Goal: Use online tool/utility: Use online tool/utility

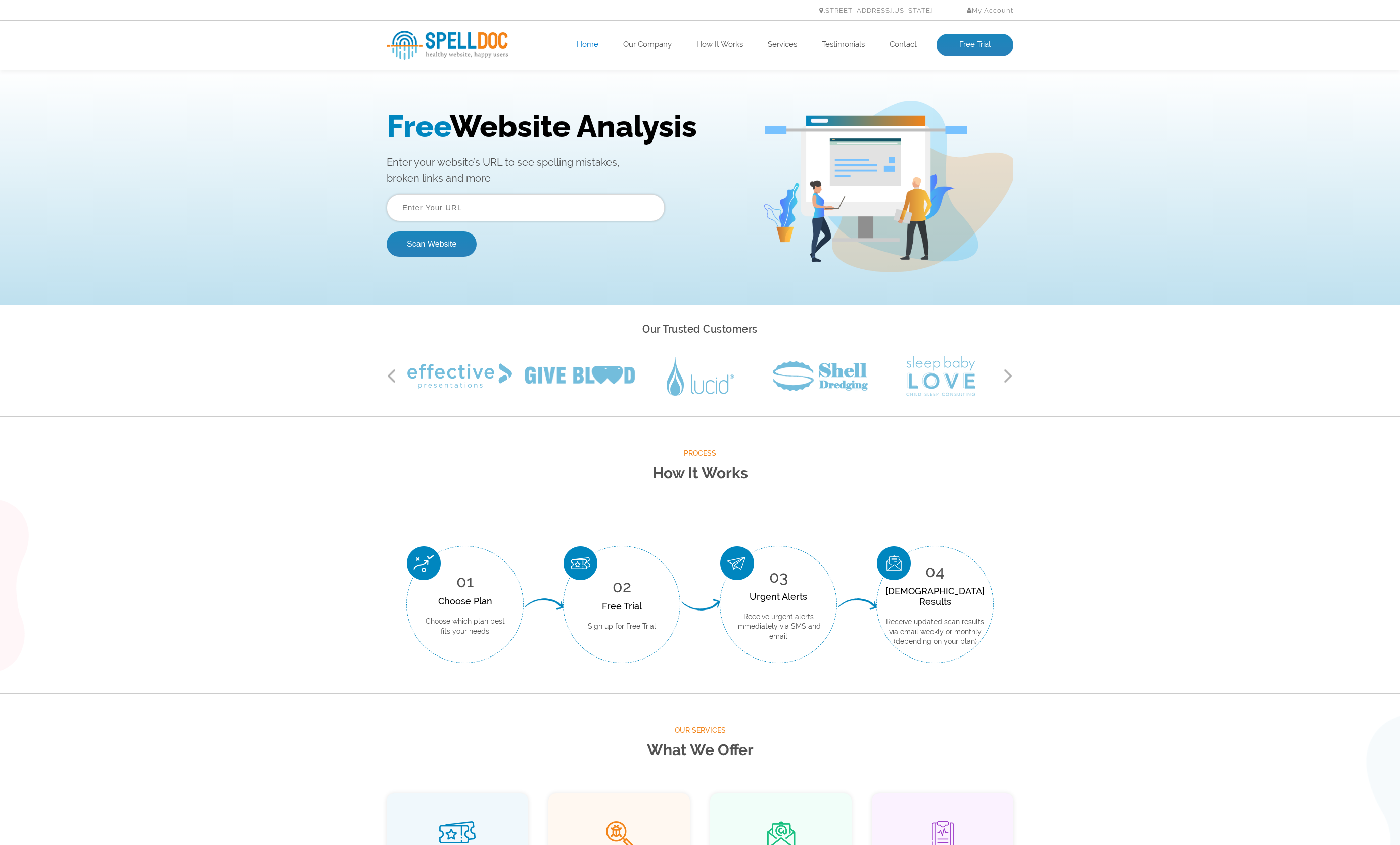
click at [508, 205] on input "text" at bounding box center [526, 207] width 278 height 27
click at [258, 202] on div "Free Website Analysis Enter your website’s URL to see spelling mistakes, broken…" at bounding box center [700, 186] width 1400 height 237
click at [460, 219] on input "text" at bounding box center [526, 207] width 278 height 27
paste input "https://hancock.ink/contact"
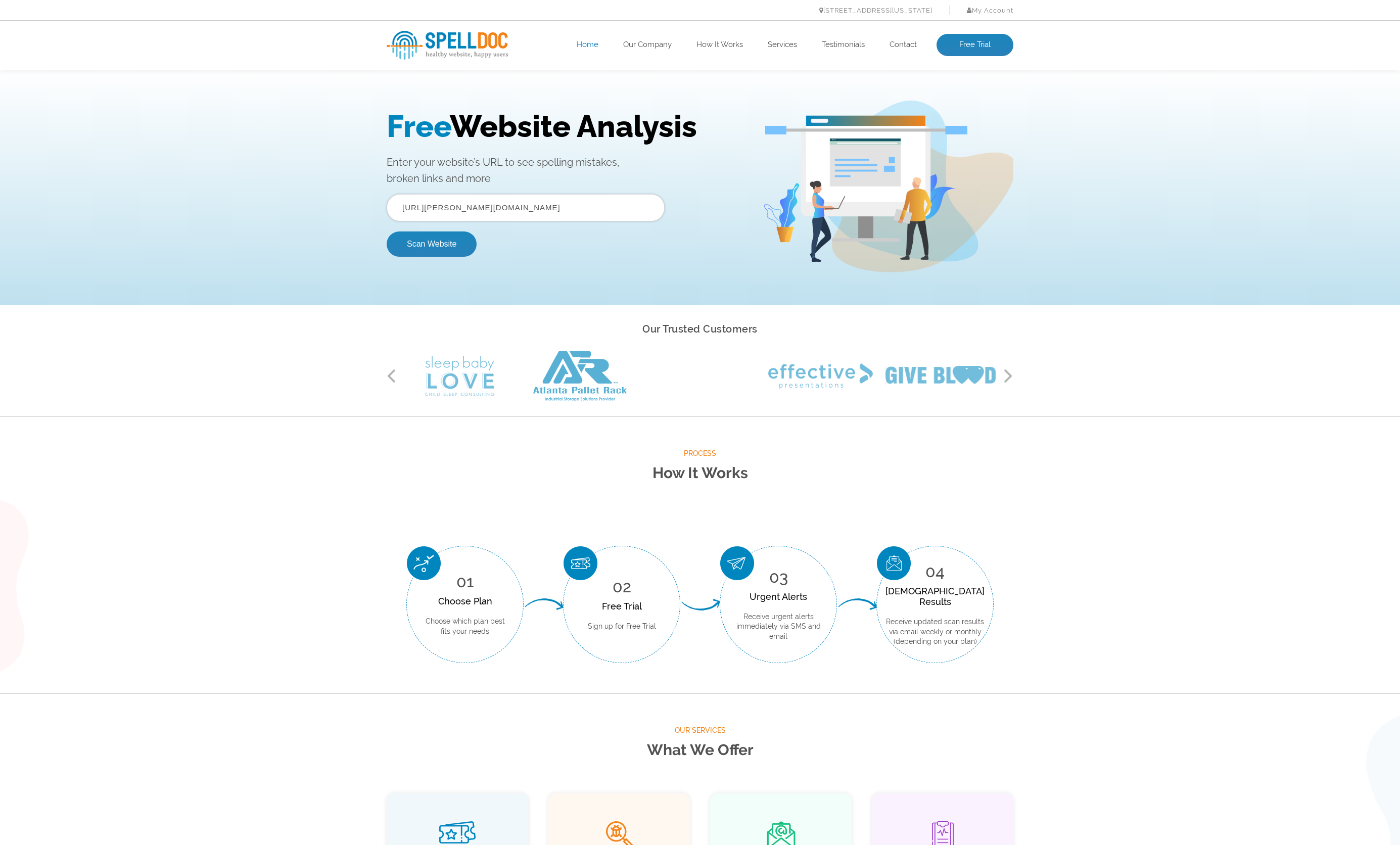
click at [407, 204] on input "https://hancock.ink/contact" at bounding box center [526, 207] width 278 height 27
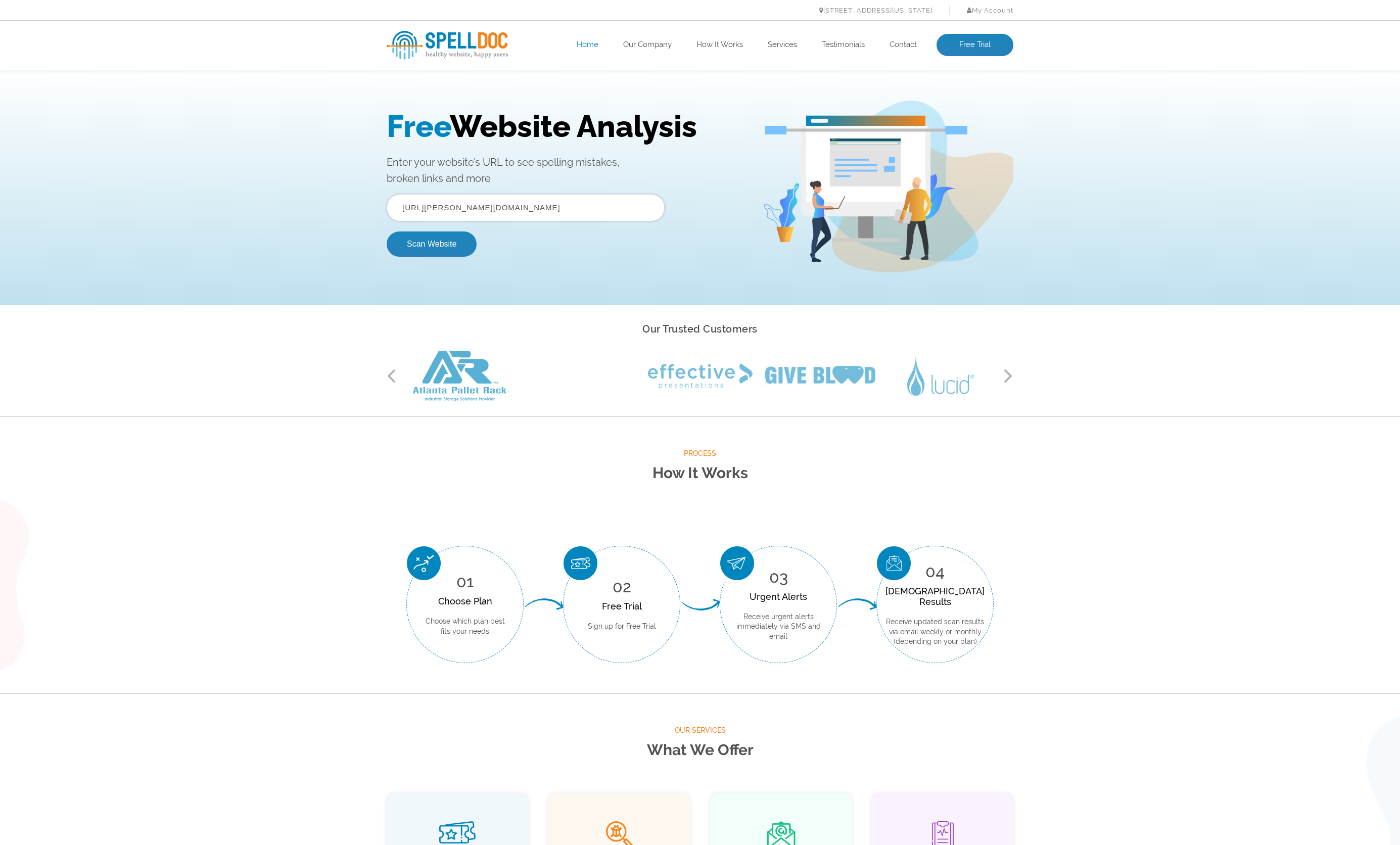
paste input "/library"
type input "https://hancock.ink/c/library"
click at [427, 244] on button "Scan Website" at bounding box center [431, 243] width 90 height 25
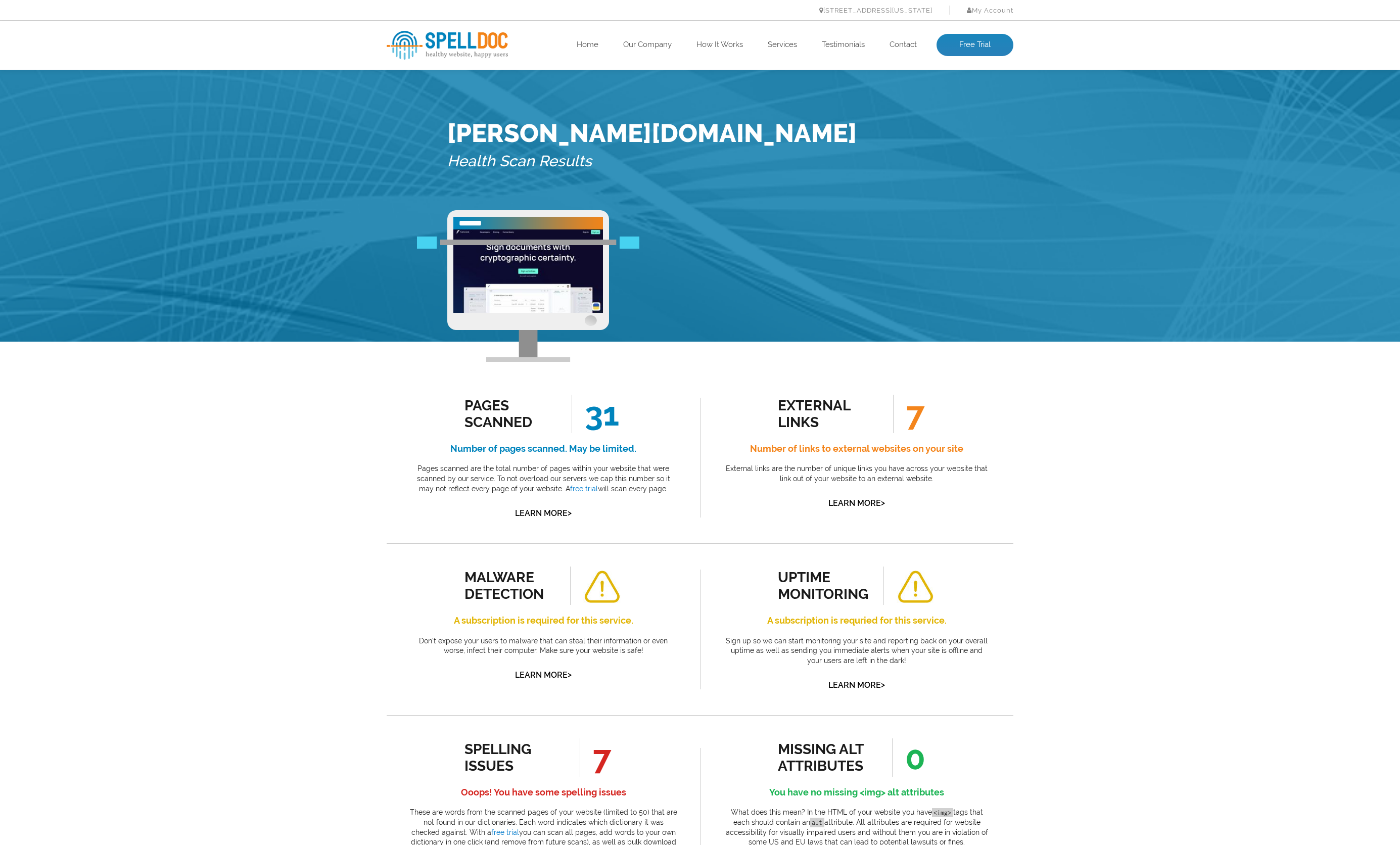
drag, startPoint x: 1013, startPoint y: 390, endPoint x: 1022, endPoint y: 390, distance: 9.0
drag, startPoint x: 807, startPoint y: 320, endPoint x: 1018, endPoint y: 333, distance: 211.4
click at [1006, 372] on div "external links 7 Number of links to external websites on your site External lin…" at bounding box center [856, 458] width 314 height 171
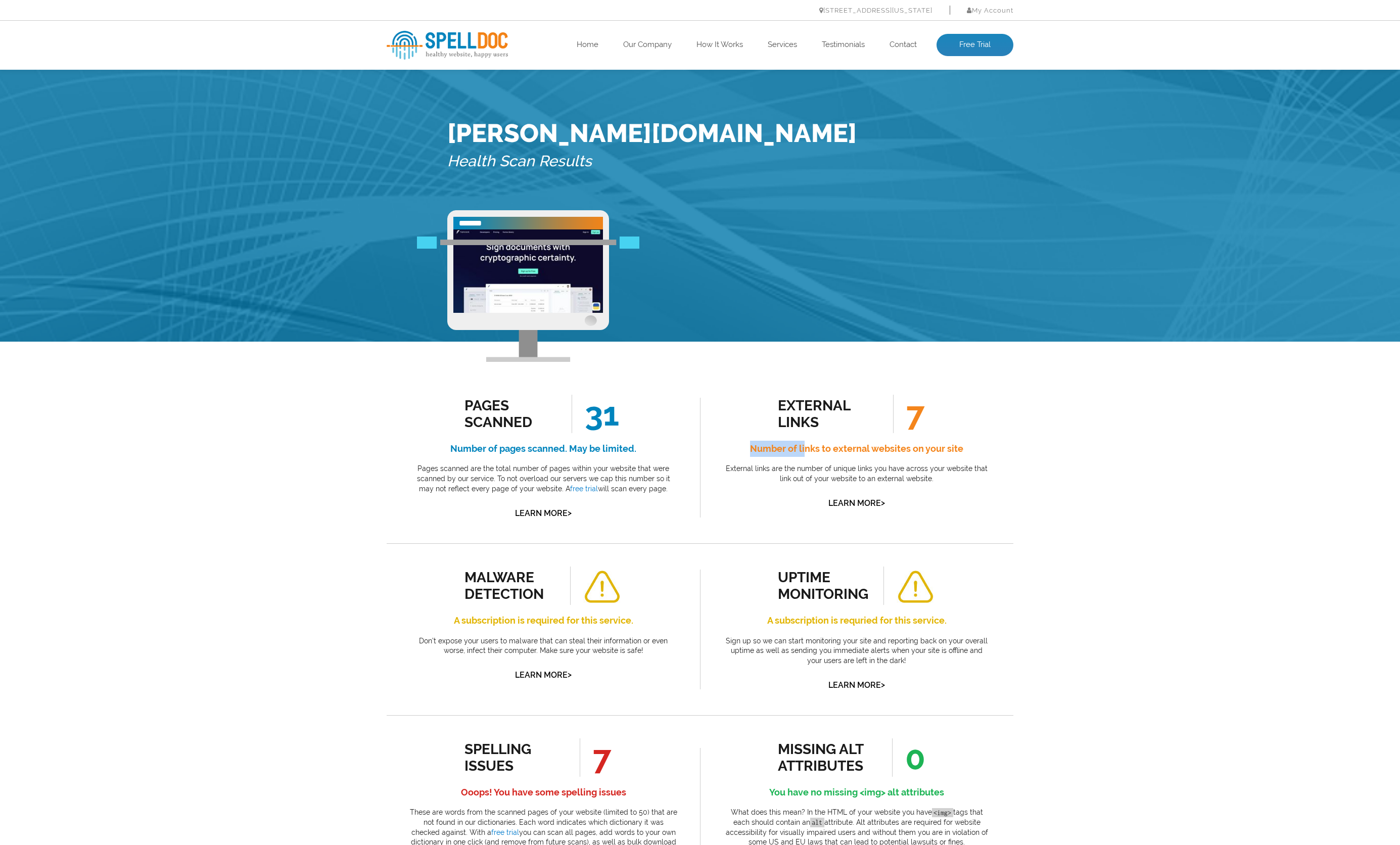
drag, startPoint x: 460, startPoint y: 284, endPoint x: 639, endPoint y: 308, distance: 180.6
click at [634, 394] on div "Pages Scanned 31 Number of pages scanned. May be limited. Pages scanned are the…" at bounding box center [544, 457] width 267 height 126
click at [639, 394] on div "Pages Scanned 31 Number of pages scanned. May be limited. Pages scanned are the…" at bounding box center [544, 457] width 267 height 126
drag, startPoint x: 635, startPoint y: 320, endPoint x: 482, endPoint y: 317, distance: 153.0
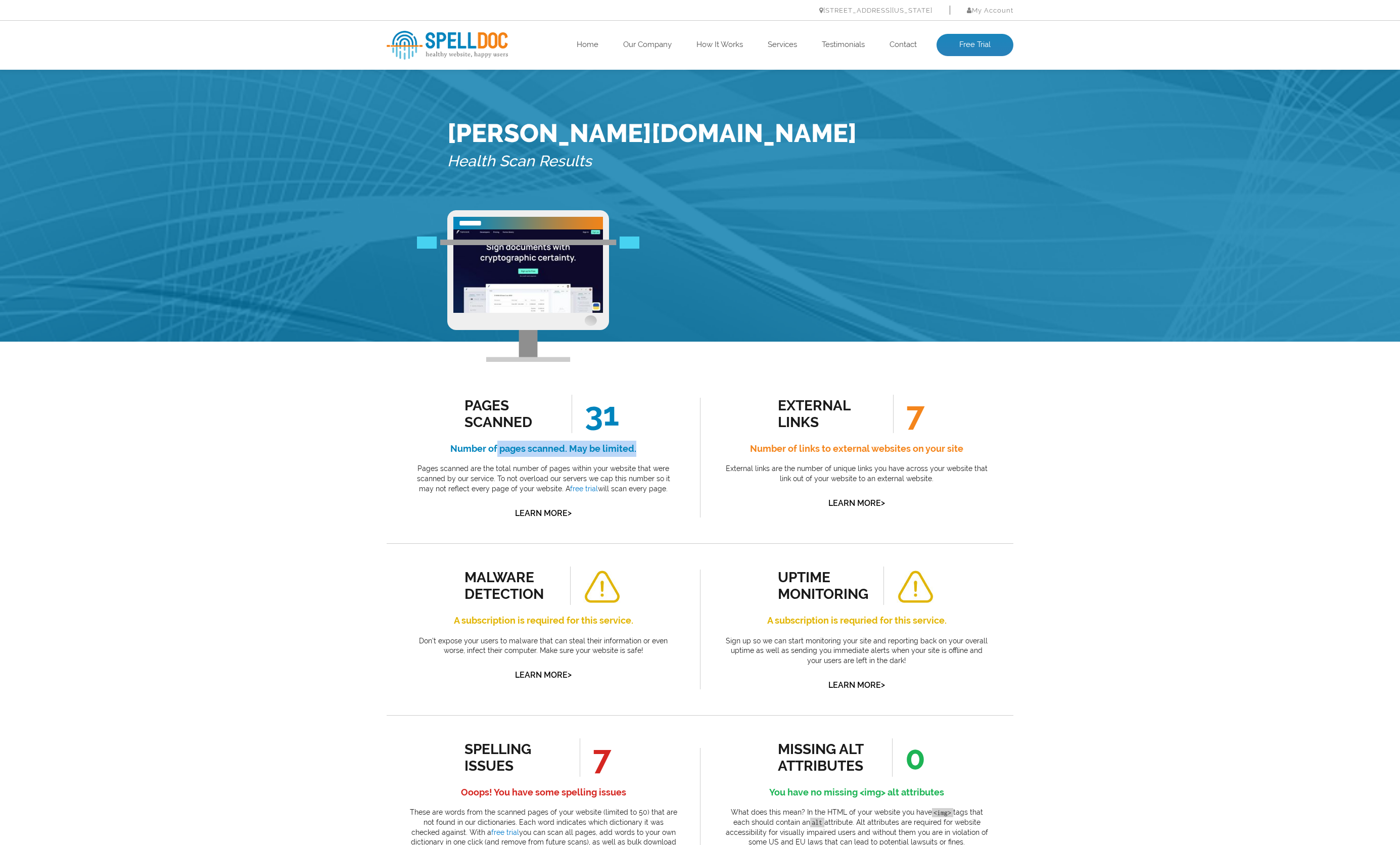
click at [482, 440] on h4 "Number of pages scanned. May be limited." at bounding box center [544, 448] width 267 height 16
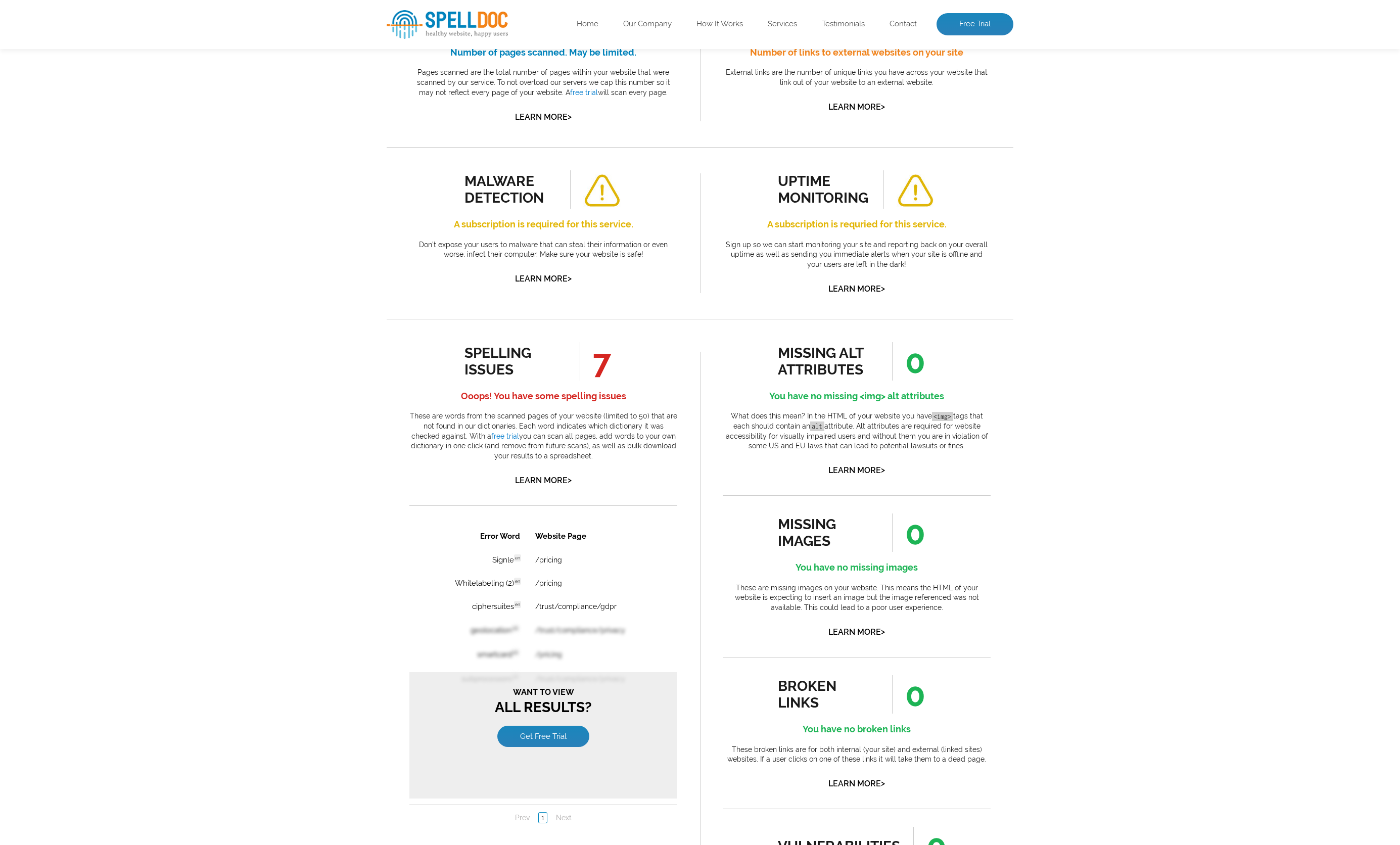
scroll to position [395, 0]
click at [1277, 417] on div "Pages Scanned 31 Number of pages scanned. May be limited. Pages scanned are the…" at bounding box center [700, 472] width 1400 height 1051
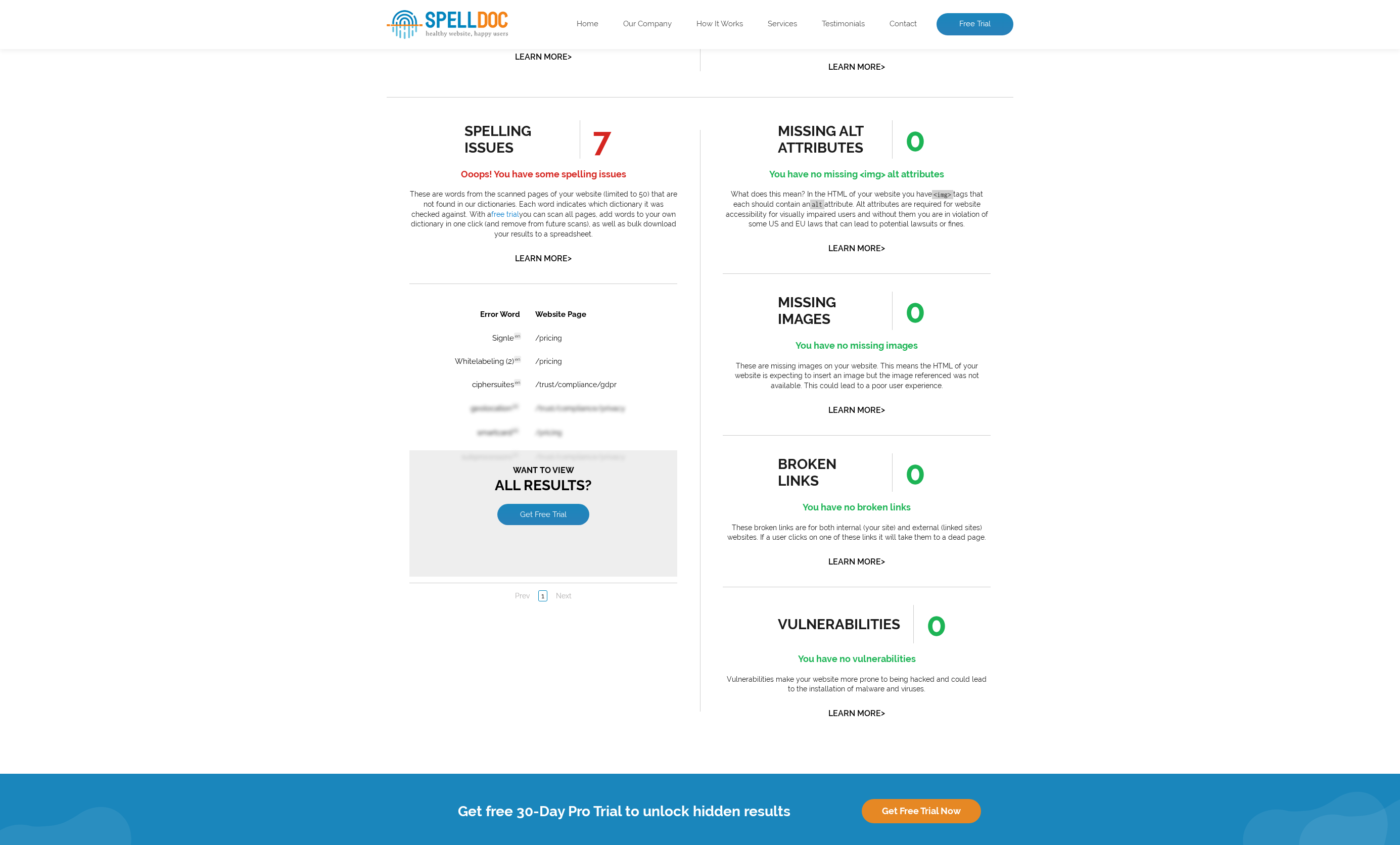
scroll to position [628, 0]
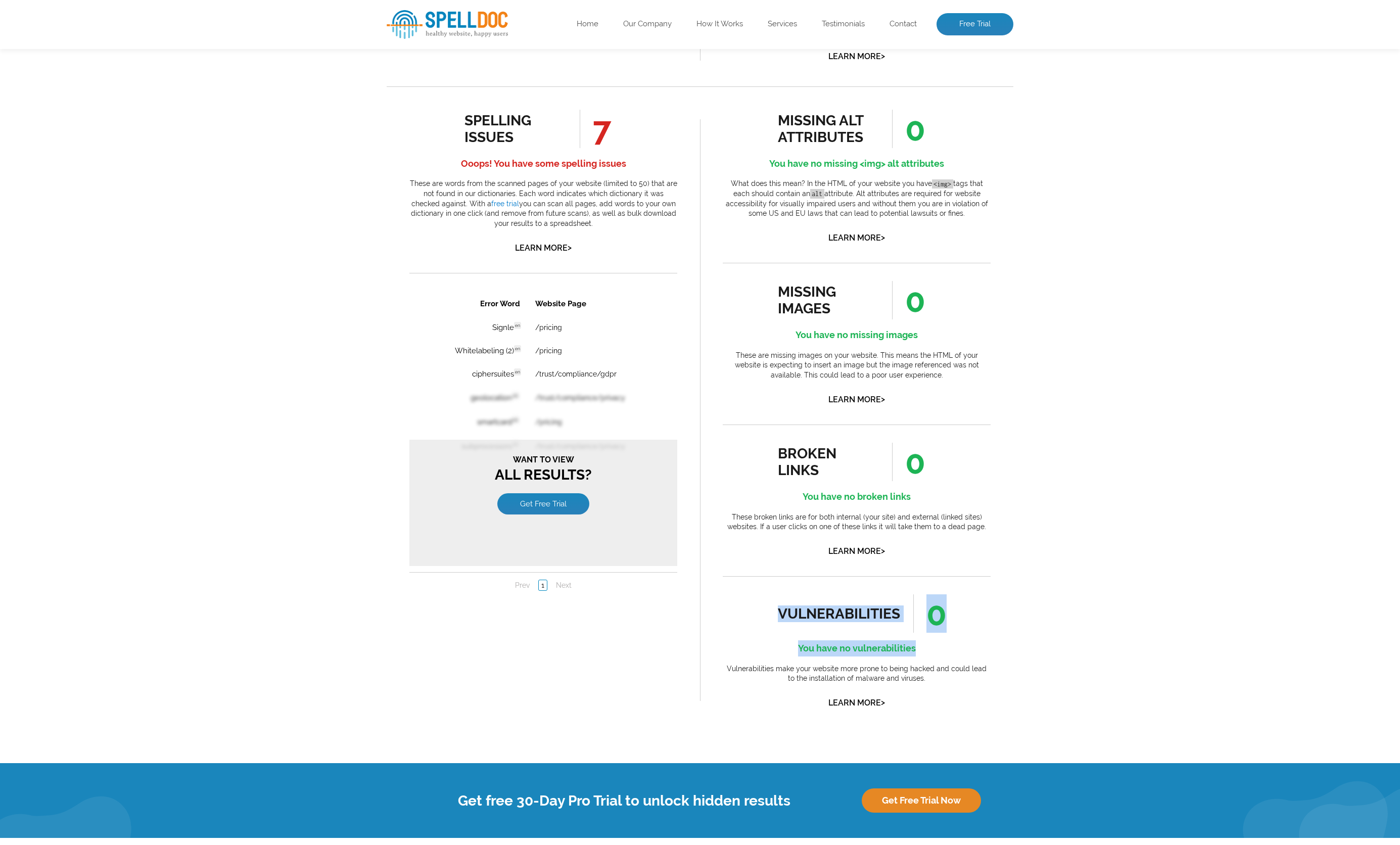
drag, startPoint x: 792, startPoint y: 481, endPoint x: 1061, endPoint y: 516, distance: 271.3
click at [1025, 516] on div "Pages Scanned 31 Number of pages scanned. May be limited. Pages scanned are the…" at bounding box center [700, 238] width 1400 height 1051
click at [1061, 516] on div "Pages Scanned 31 Number of pages scanned. May be limited. Pages scanned are the…" at bounding box center [700, 238] width 1400 height 1051
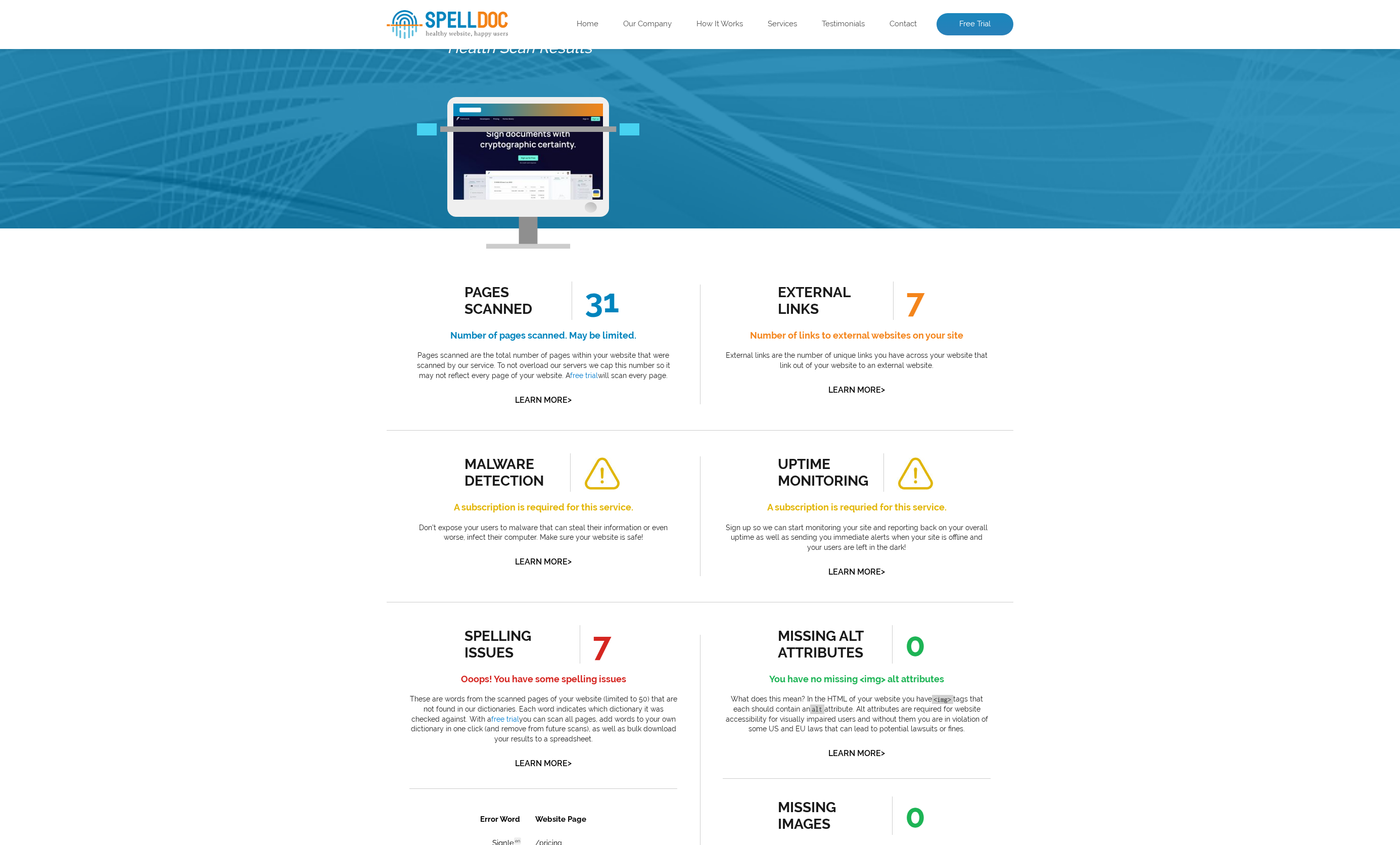
scroll to position [0, 0]
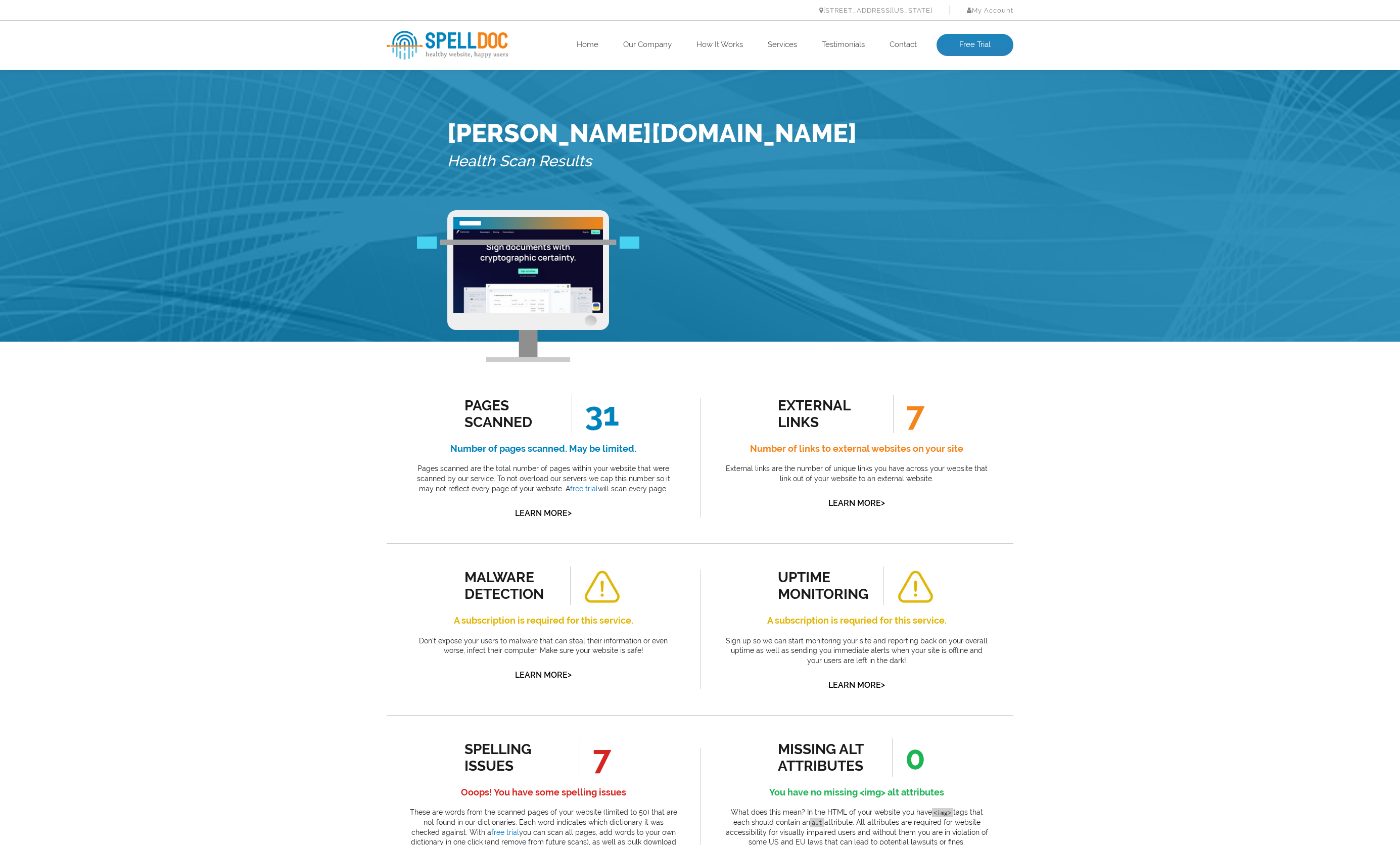
click at [602, 394] on span "31" at bounding box center [595, 413] width 47 height 39
click at [547, 508] on link "Learn More >" at bounding box center [544, 512] width 57 height 9
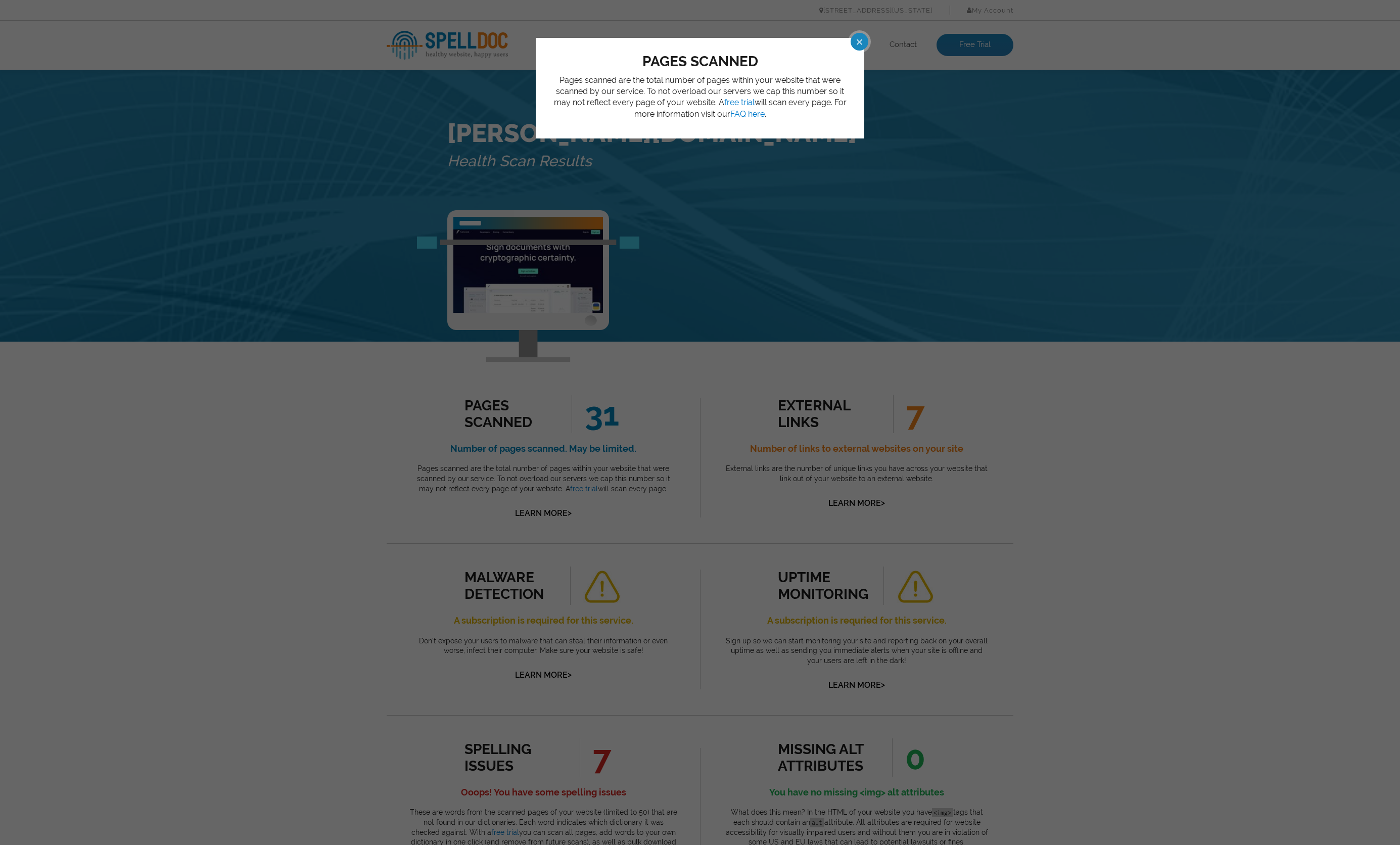
click at [845, 44] on span at bounding box center [850, 41] width 18 height 18
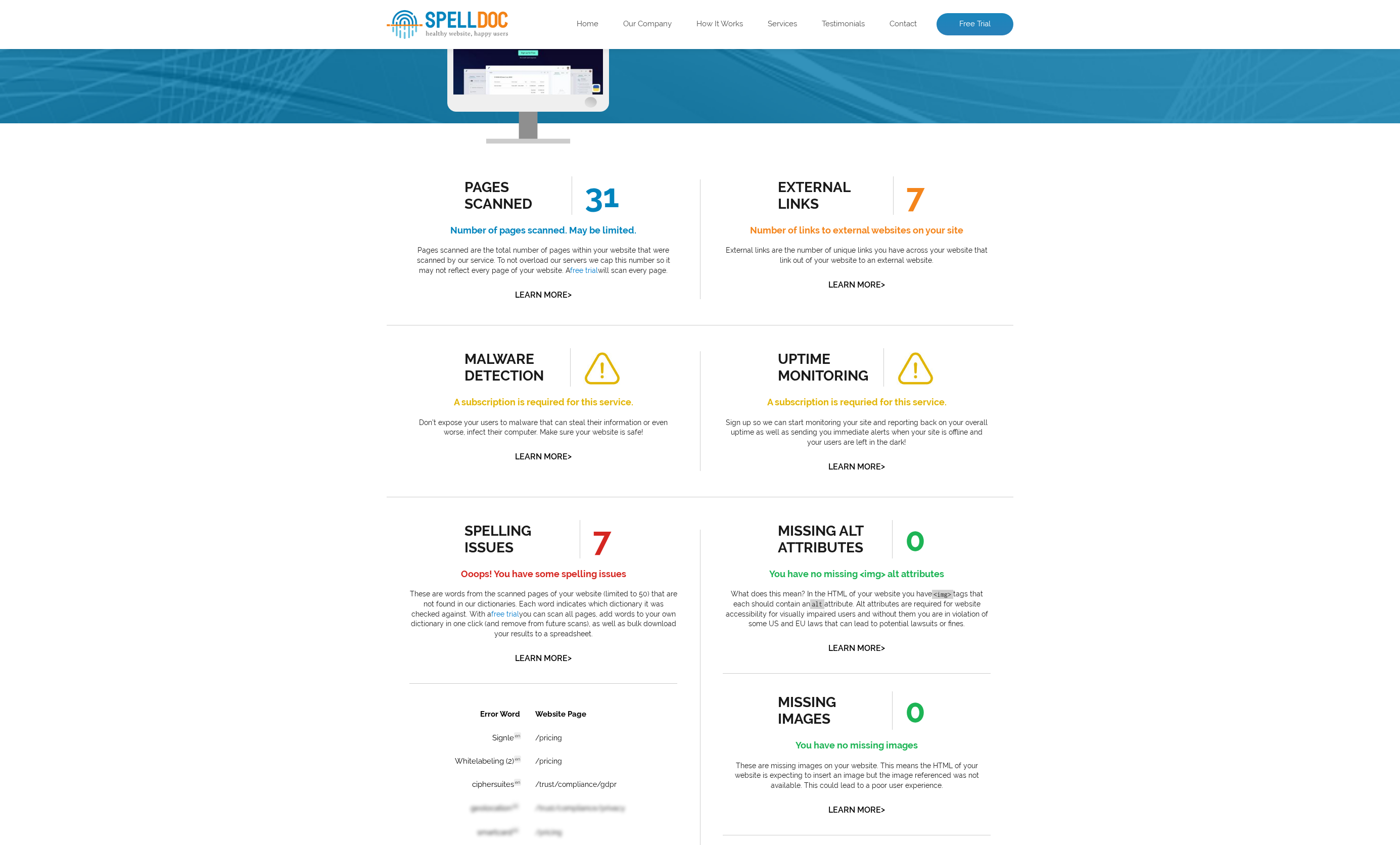
scroll to position [213, 0]
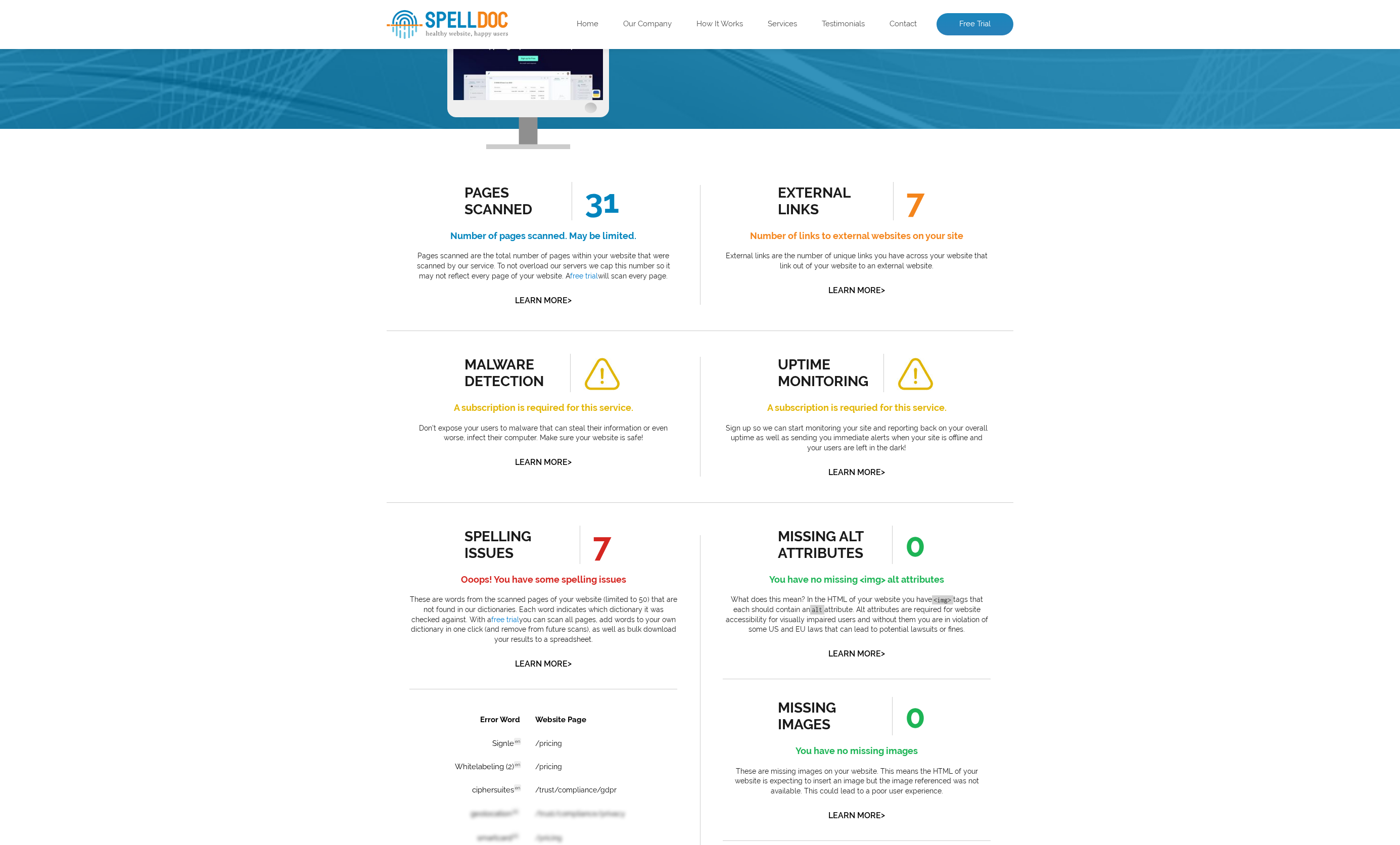
click at [481, 525] on ul "spelling issues 7" at bounding box center [544, 544] width 158 height 39
click at [501, 525] on div "spelling issues 7 Ooops! You have some spelling issues These are words from the…" at bounding box center [544, 598] width 267 height 146
drag, startPoint x: 452, startPoint y: 474, endPoint x: 600, endPoint y: 489, distance: 148.8
click at [597, 595] on p "These are words from the scanned pages of your website (limited to 50) that are…" at bounding box center [544, 620] width 267 height 50
click at [600, 595] on p "These are words from the scanned pages of your website (limited to 50) that are…" at bounding box center [544, 620] width 267 height 50
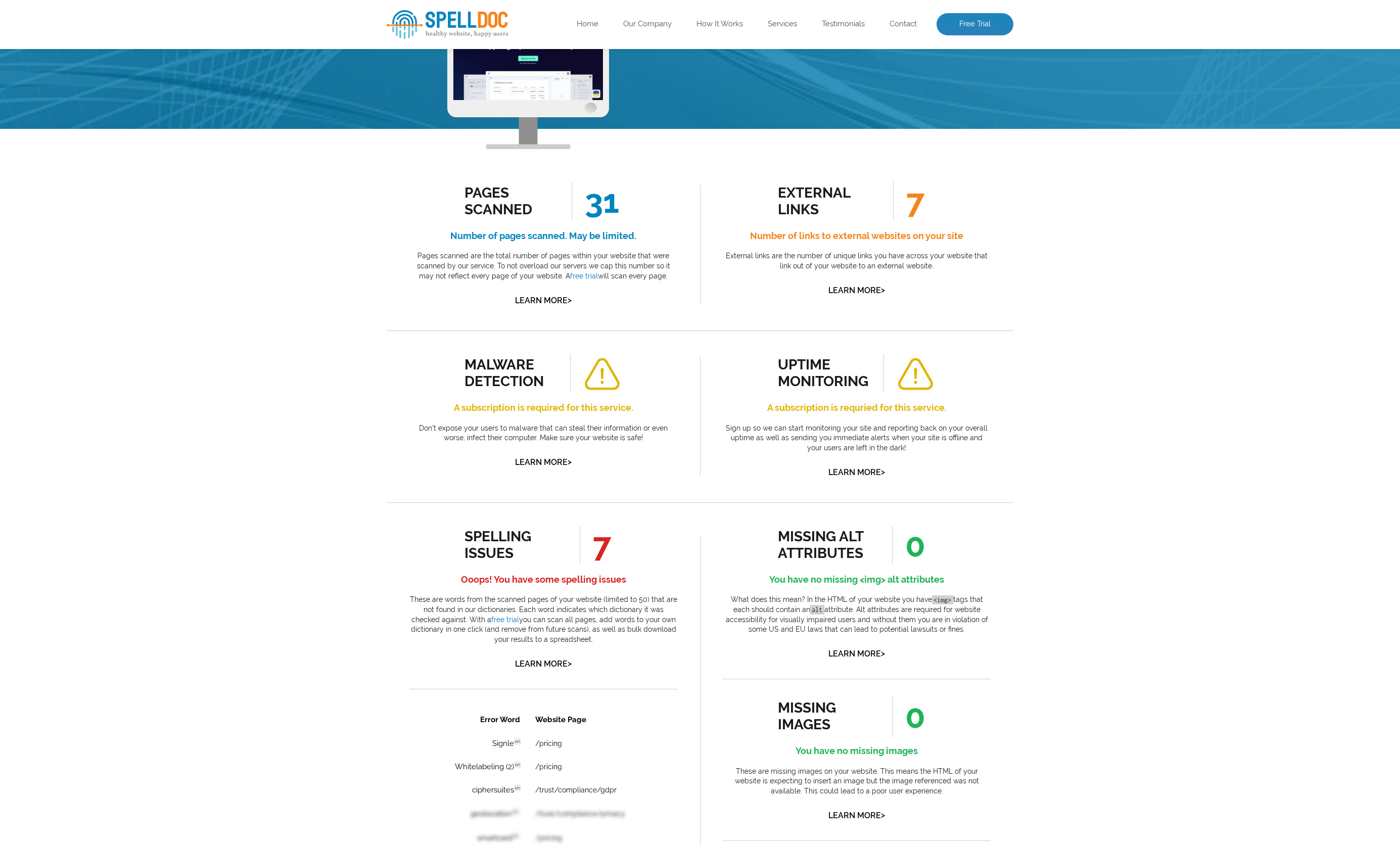
drag, startPoint x: 585, startPoint y: 516, endPoint x: 448, endPoint y: 459, distance: 148.4
click at [448, 525] on div "spelling issues 7 Ooops! You have some spelling issues These are words from the…" at bounding box center [544, 598] width 267 height 146
click at [459, 572] on h4 "Ooops! You have some spelling issues" at bounding box center [544, 579] width 267 height 16
click at [556, 659] on link "Learn More >" at bounding box center [544, 663] width 57 height 9
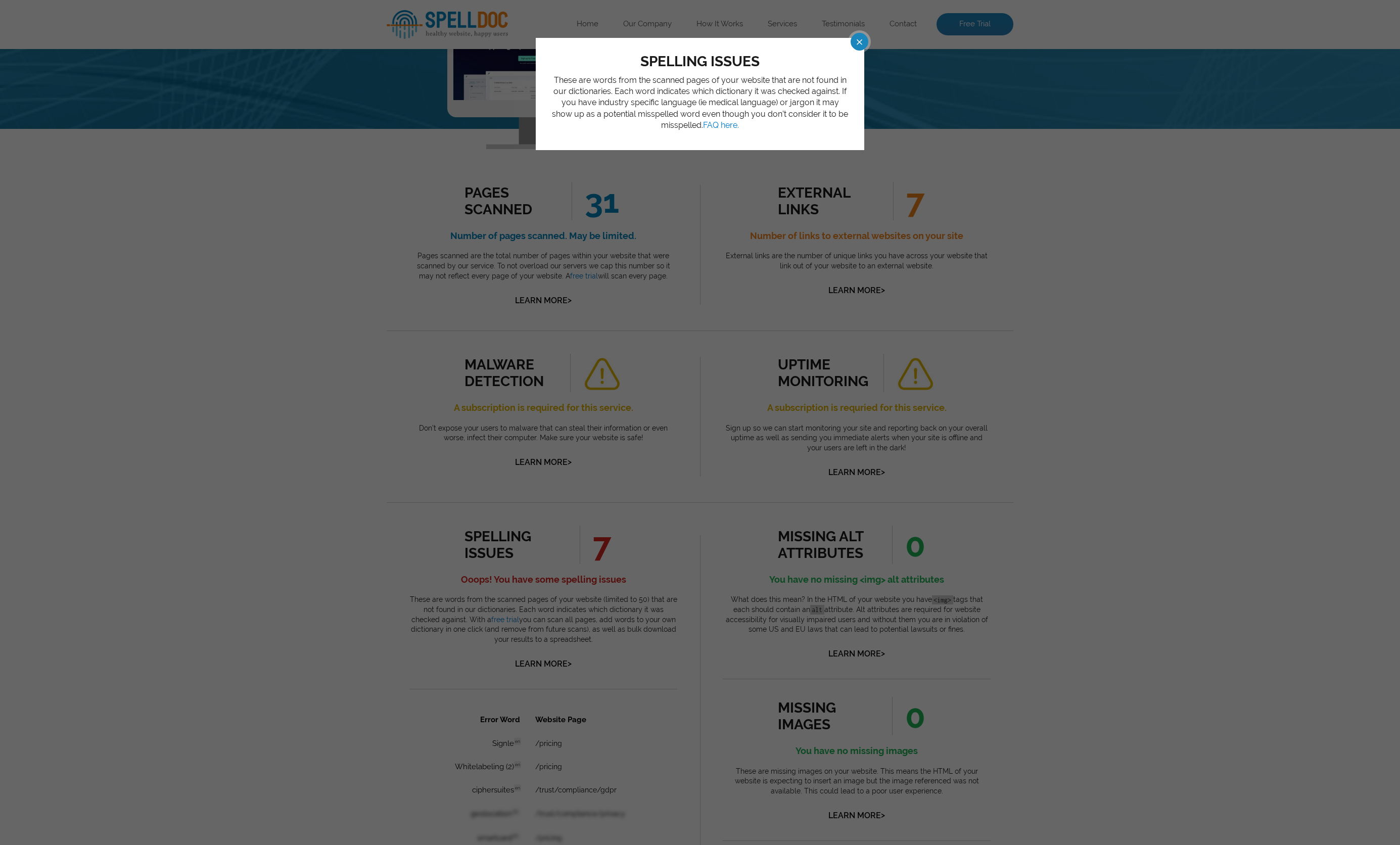
click at [1093, 221] on div "spelling issues These are words from the scanned pages of your website that are…" at bounding box center [700, 422] width 1400 height 845
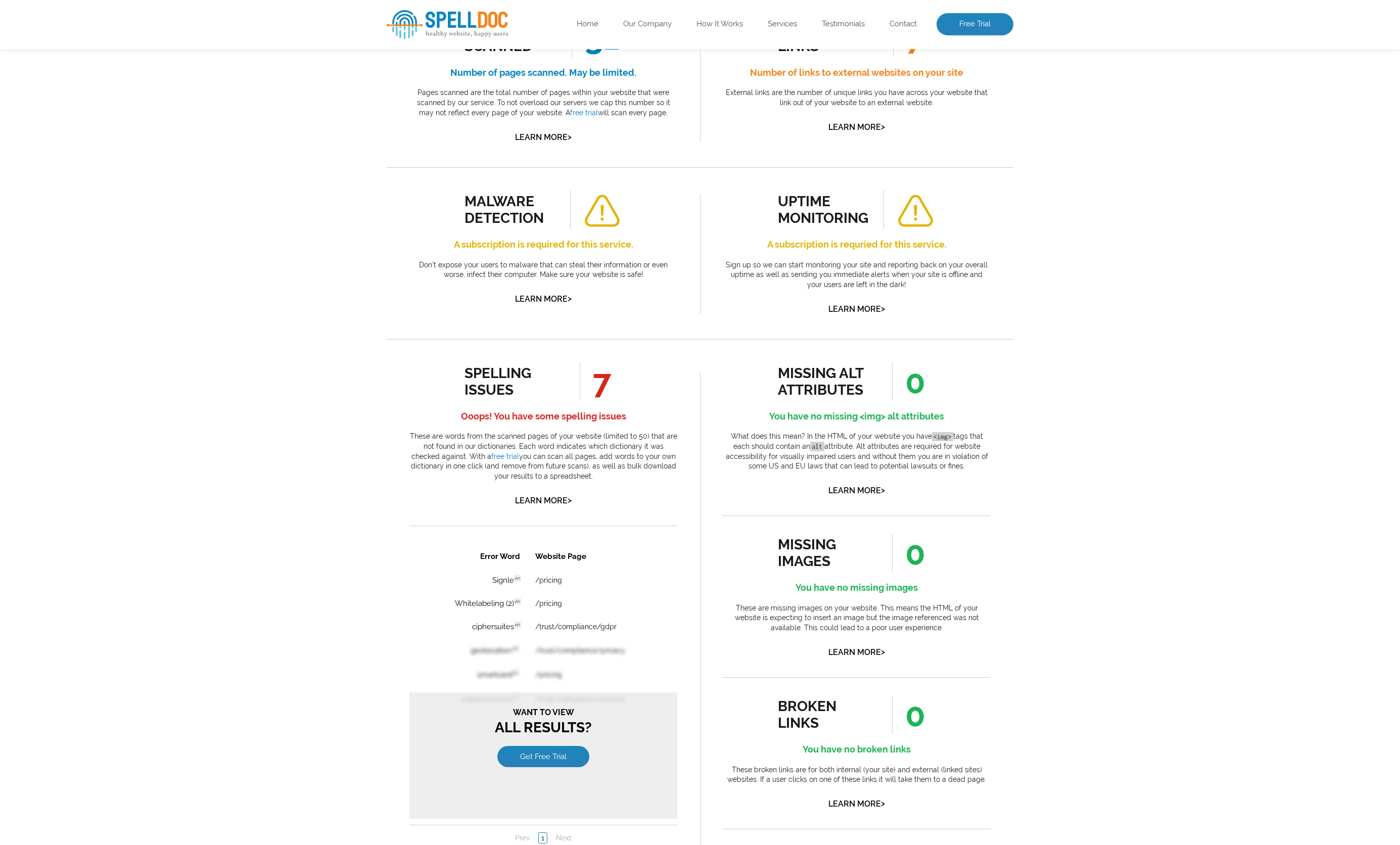
scroll to position [536, 0]
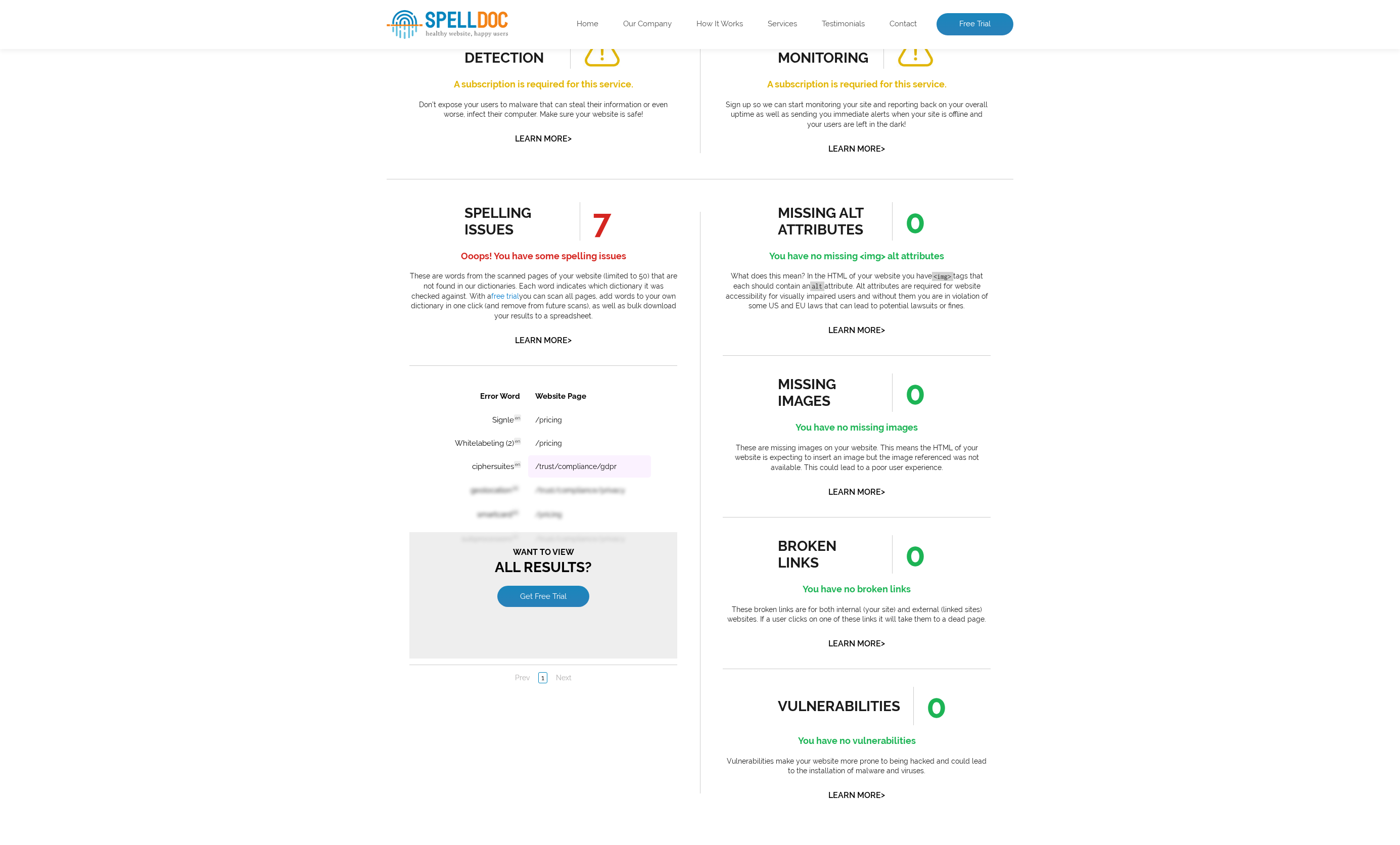
click at [544, 458] on td "/trust/compliance/gdpr" at bounding box center [589, 466] width 123 height 22
click at [543, 430] on table "Error Word Website Page Signle en Discovered: [DATE] scan Dictionaries: en /pri…" at bounding box center [543, 515] width 217 height 265
click at [548, 413] on td "/pricing" at bounding box center [589, 419] width 123 height 22
click at [538, 684] on nav "Prev 1 Next" at bounding box center [544, 677] width 267 height 27
click at [548, 677] on li "1" at bounding box center [543, 676] width 15 height 11
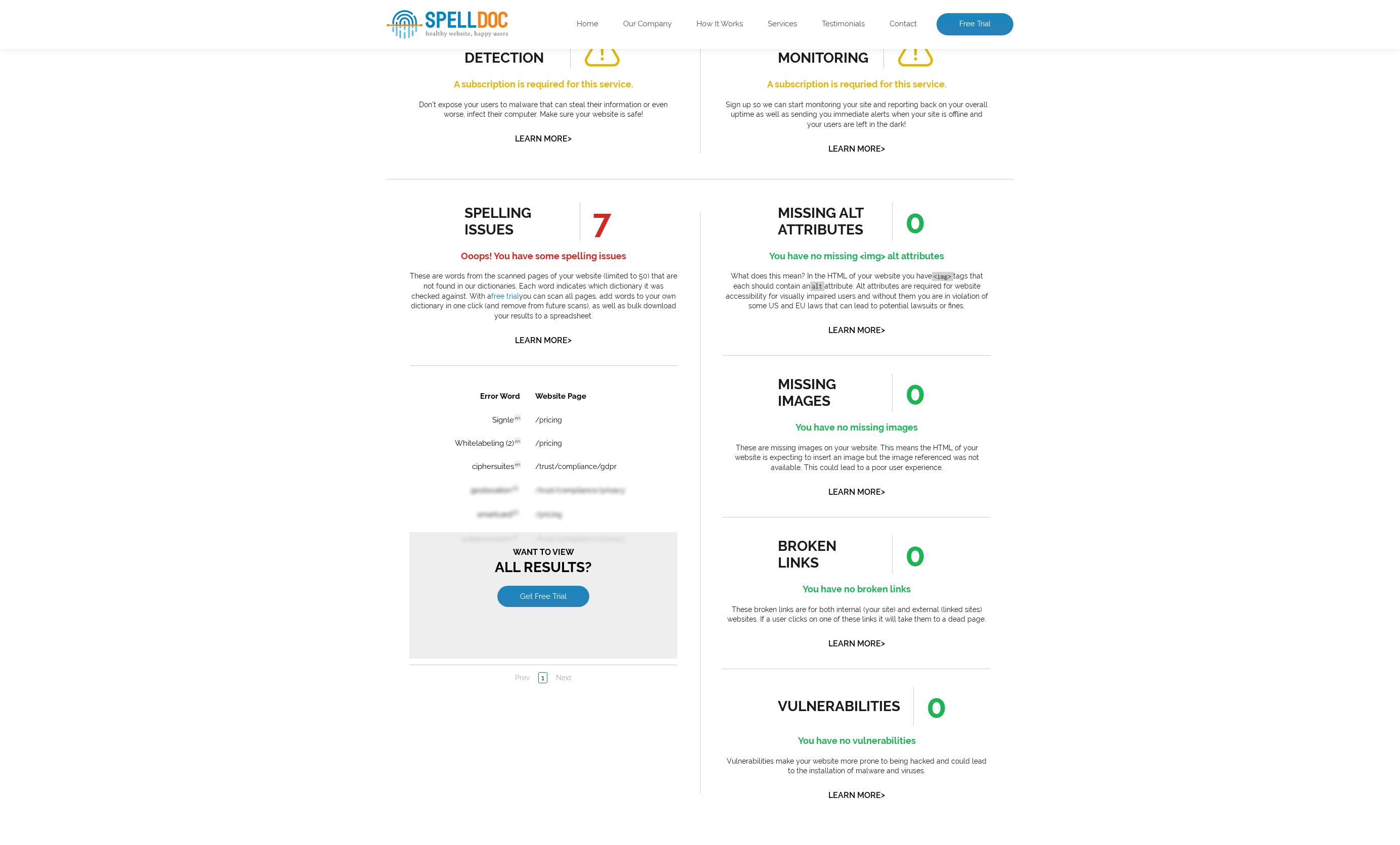
click at [555, 677] on li "Next" at bounding box center [563, 677] width 27 height 10
click at [538, 436] on td "/pricing" at bounding box center [589, 442] width 123 height 22
click at [561, 403] on th "Website Page" at bounding box center [589, 395] width 123 height 23
click at [562, 399] on th "Website Page" at bounding box center [589, 395] width 123 height 23
click at [553, 422] on link "/pricing" at bounding box center [548, 419] width 27 height 8
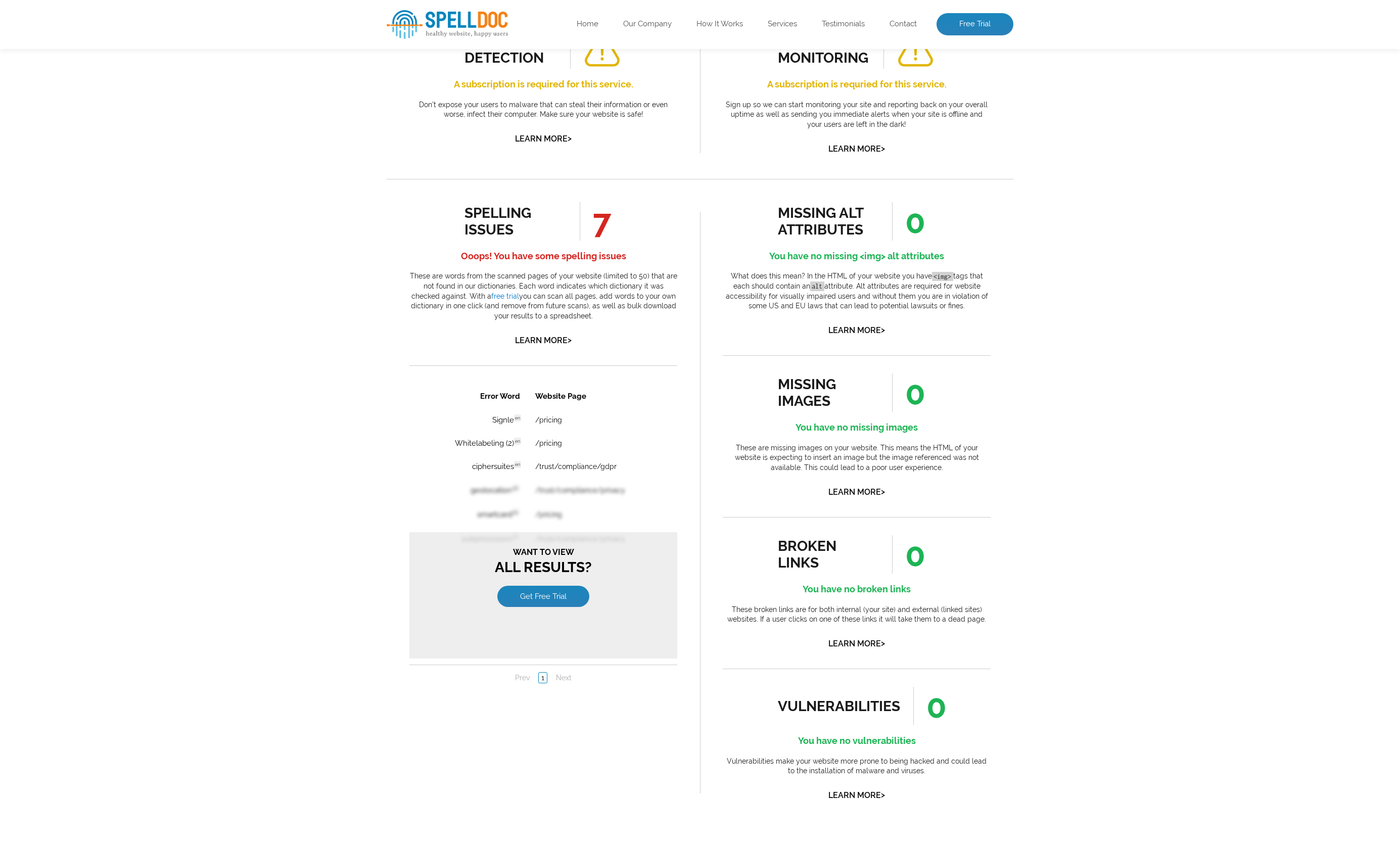
click at [487, 490] on table "Error Word Website Page Signle en Discovered: [DATE] scan Dictionaries: en /pri…" at bounding box center [543, 515] width 217 height 265
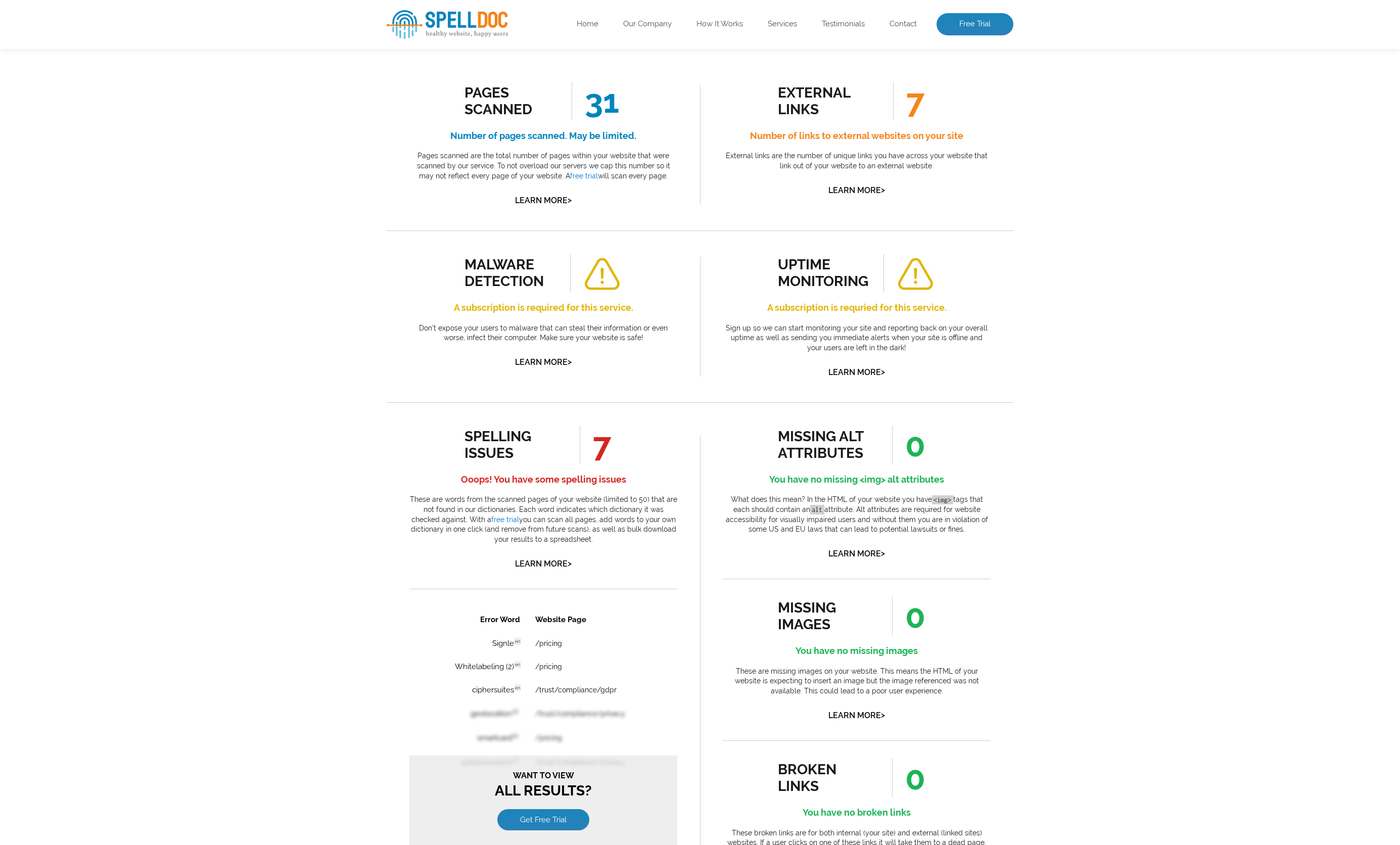
scroll to position [309, 0]
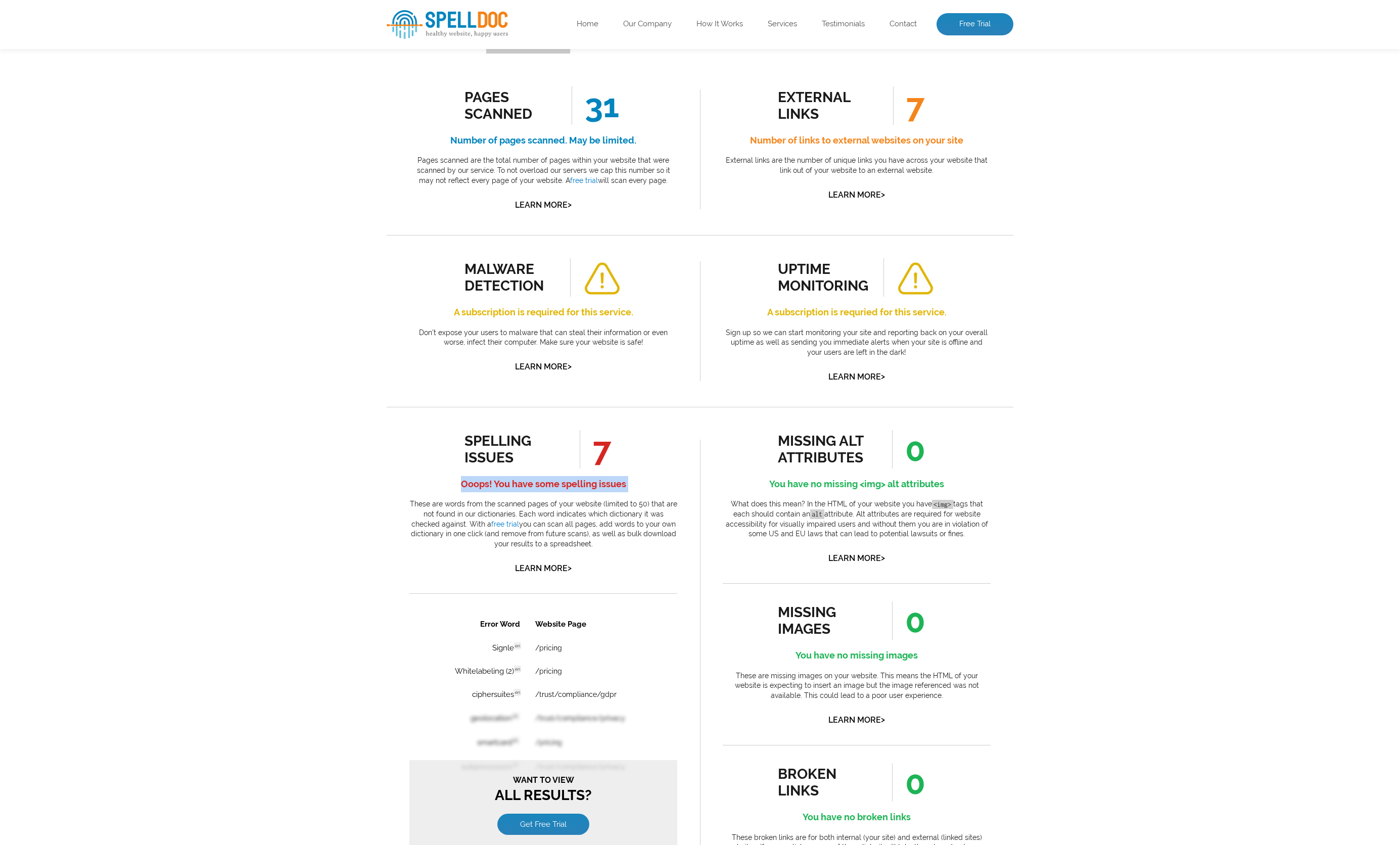
drag, startPoint x: 468, startPoint y: 348, endPoint x: 657, endPoint y: 365, distance: 189.8
click at [652, 430] on div "spelling issues 7 Ooops! You have some spelling issues These are words from the…" at bounding box center [544, 503] width 267 height 146
click at [657, 430] on div "spelling issues 7 Ooops! You have some spelling issues These are words from the…" at bounding box center [544, 503] width 267 height 146
drag, startPoint x: 391, startPoint y: 375, endPoint x: 609, endPoint y: 417, distance: 222.0
click at [609, 417] on div "spelling issues 7 Ooops! You have some spelling issues These are words from the…" at bounding box center [544, 730] width 314 height 647
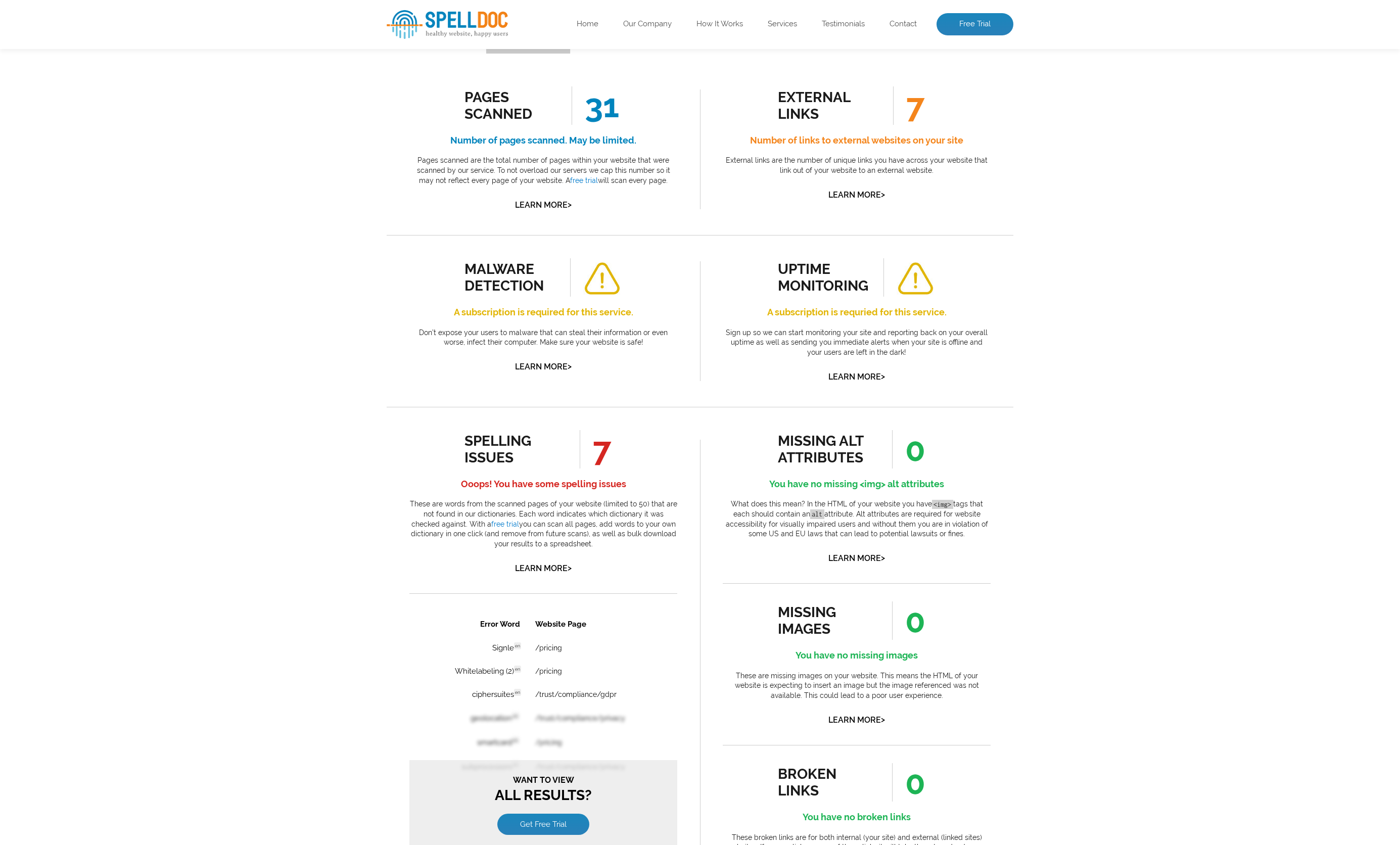
click at [609, 499] on p "These are words from the scanned pages of your website (limited to 50) that are…" at bounding box center [544, 524] width 267 height 50
drag, startPoint x: 609, startPoint y: 417, endPoint x: 370, endPoint y: 368, distance: 244.0
click at [370, 368] on div "Pages Scanned 31 Number of pages scanned. May be limited. Pages scanned are the…" at bounding box center [700, 559] width 1400 height 1051
drag, startPoint x: 370, startPoint y: 368, endPoint x: 631, endPoint y: 411, distance: 264.5
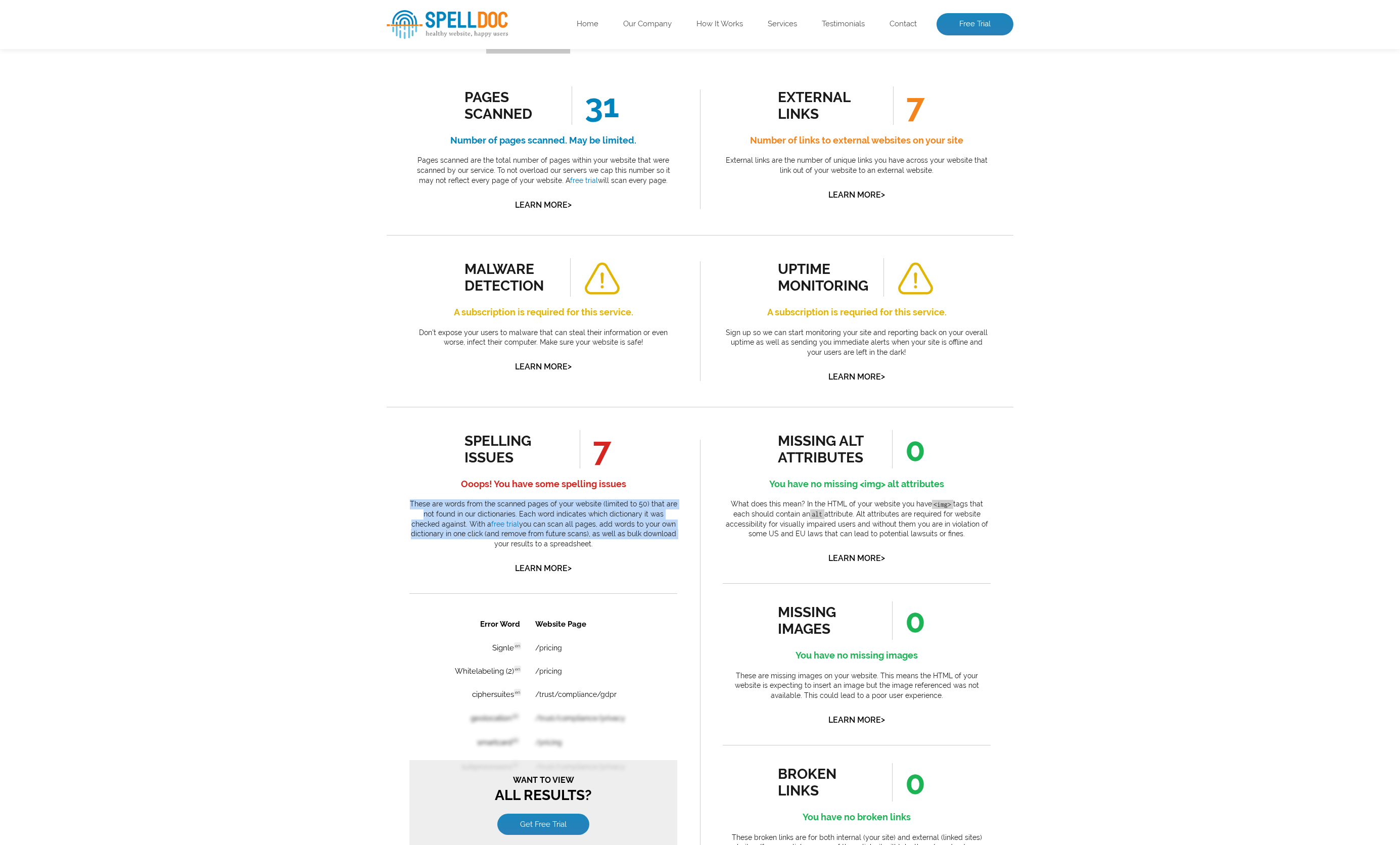
click at [631, 411] on div "Pages Scanned 31 Number of pages scanned. May be limited. Pages scanned are the…" at bounding box center [700, 559] width 1400 height 1051
click at [631, 499] on p "These are words from the scanned pages of your website (limited to 50) that are…" at bounding box center [544, 524] width 267 height 50
drag, startPoint x: 631, startPoint y: 411, endPoint x: 410, endPoint y: 369, distance: 225.0
click at [410, 430] on div "spelling issues 7 Ooops! You have some spelling issues These are words from the…" at bounding box center [544, 503] width 267 height 146
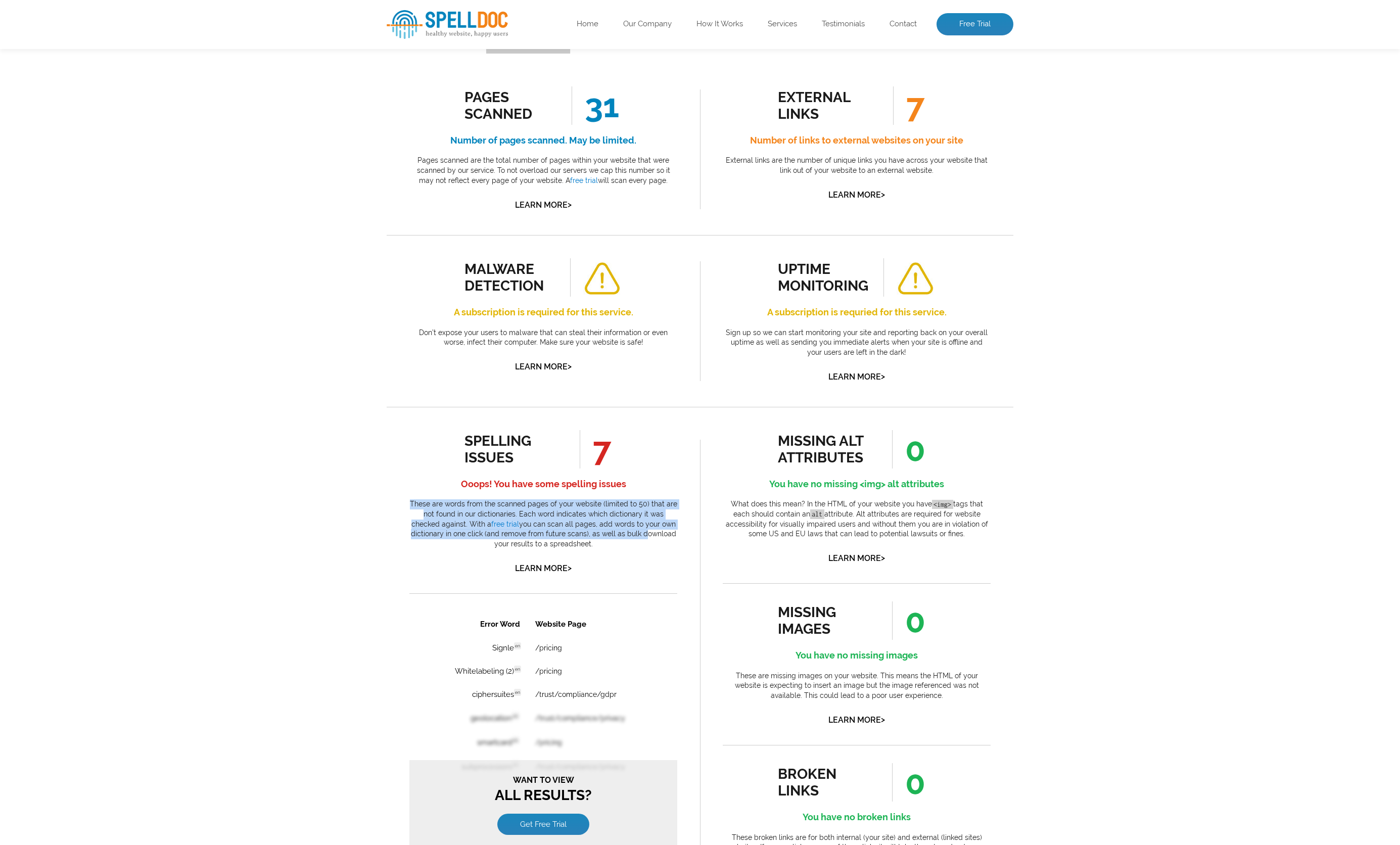
drag, startPoint x: 500, startPoint y: 391, endPoint x: 605, endPoint y: 407, distance: 106.2
click at [605, 499] on p "These are words from the scanned pages of your website (limited to 50) that are…" at bounding box center [544, 524] width 267 height 50
drag, startPoint x: 616, startPoint y: 416, endPoint x: 394, endPoint y: 377, distance: 225.4
click at [394, 407] on div "spelling issues 7 Ooops! You have some spelling issues These are words from the…" at bounding box center [544, 730] width 314 height 647
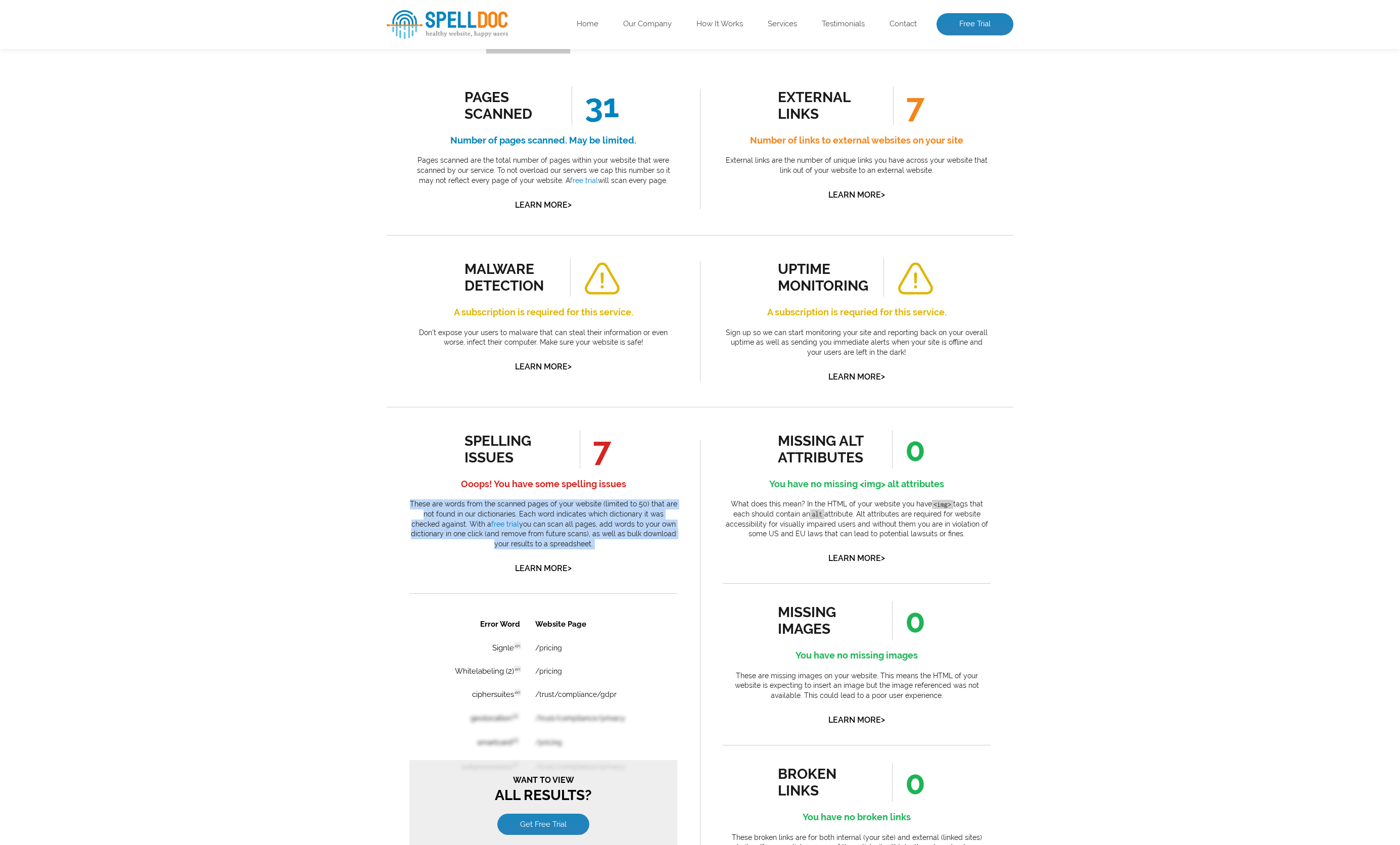
drag, startPoint x: 437, startPoint y: 385, endPoint x: 617, endPoint y: 414, distance: 182.3
click at [617, 414] on div "spelling issues 7 Ooops! You have some spelling issues These are words from the…" at bounding box center [544, 730] width 314 height 647
click at [617, 499] on p "These are words from the scanned pages of your website (limited to 50) that are…" at bounding box center [544, 524] width 267 height 50
click at [597, 430] on span "7" at bounding box center [595, 449] width 32 height 39
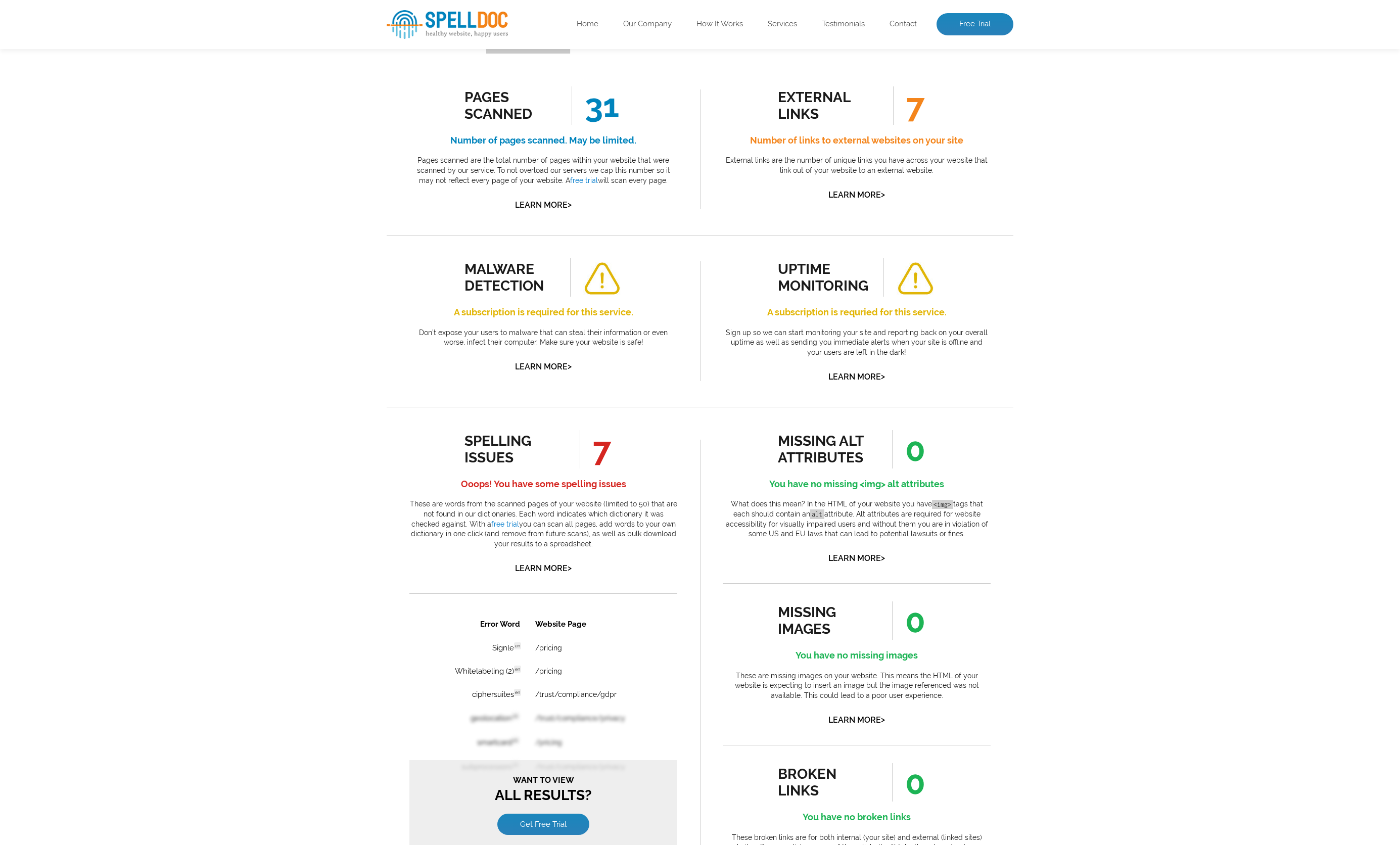
drag, startPoint x: 608, startPoint y: 330, endPoint x: 452, endPoint y: 327, distance: 156.0
click at [455, 430] on div "spelling issues 7 Ooops! You have some spelling issues These are words from the…" at bounding box center [544, 503] width 267 height 146
click at [452, 430] on div "spelling issues 7 Ooops! You have some spelling issues These are words from the…" at bounding box center [544, 503] width 267 height 146
click at [748, 430] on div "missing alt attributes 0 You have no missing <img> alt attributes What does thi…" at bounding box center [856, 498] width 267 height 135
drag, startPoint x: 769, startPoint y: 318, endPoint x: 1091, endPoint y: 356, distance: 324.2
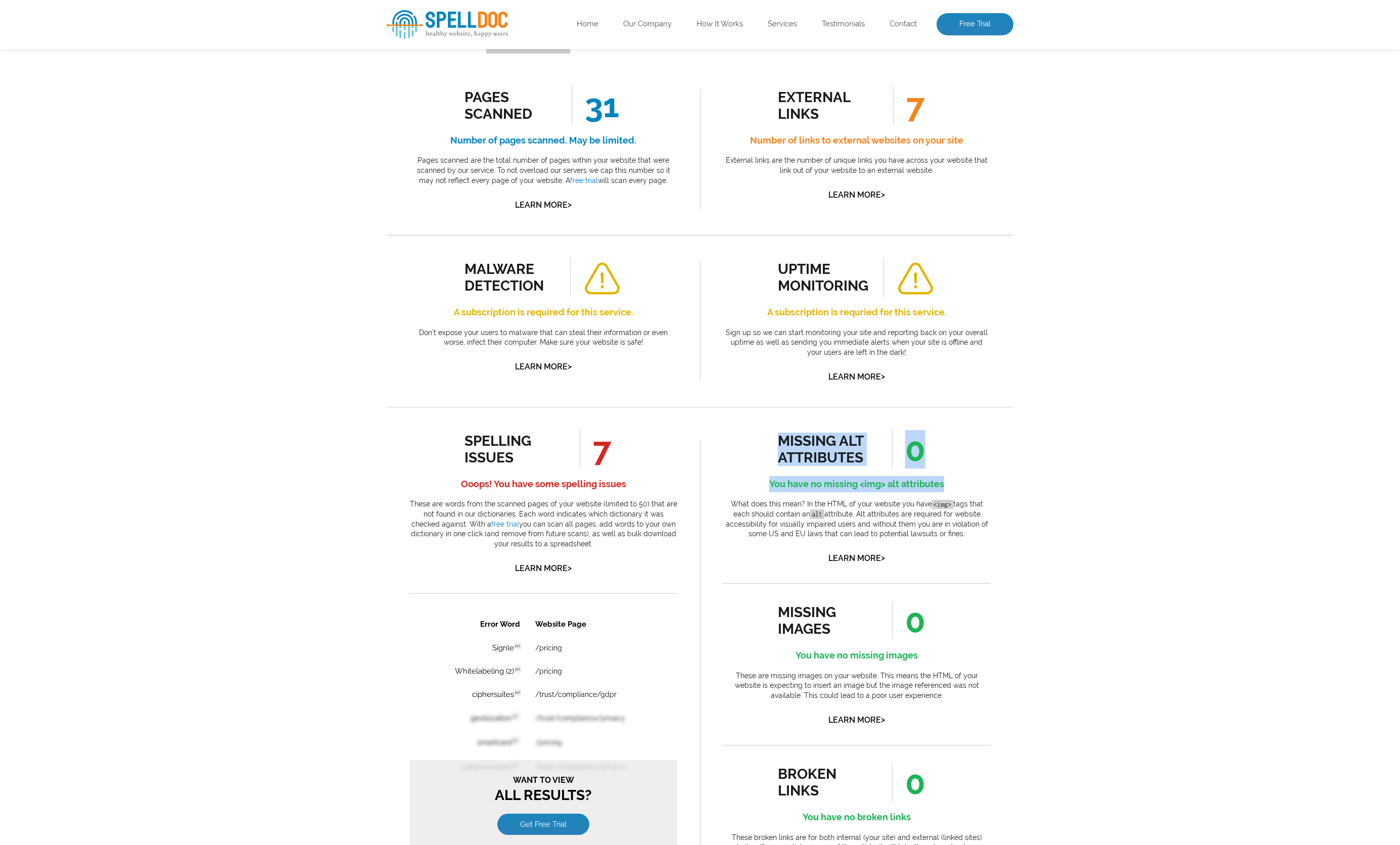
click at [1091, 356] on div "Pages Scanned 31 Number of pages scanned. May be limited. Pages scanned are the…" at bounding box center [700, 559] width 1400 height 1051
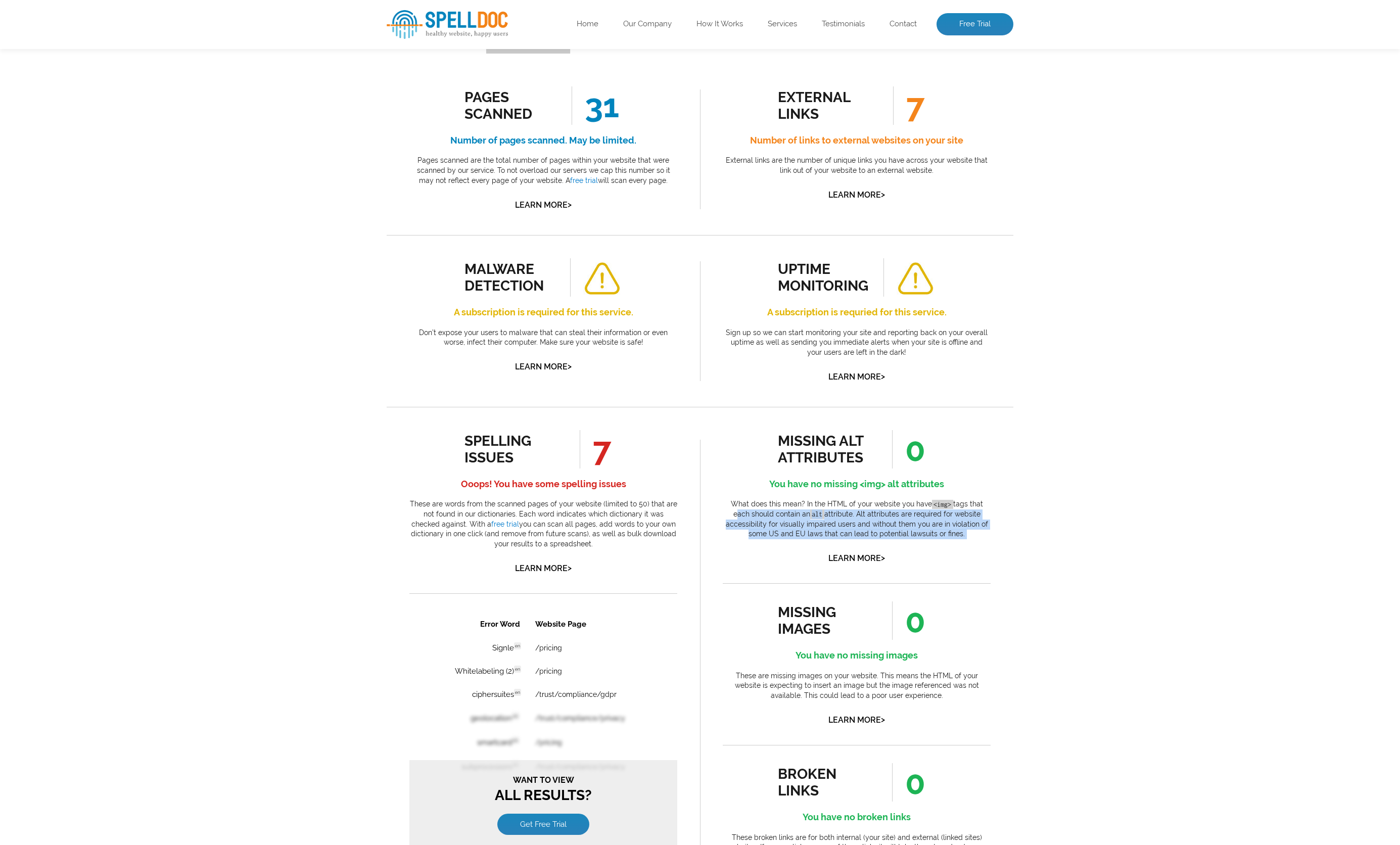
drag, startPoint x: 951, startPoint y: 424, endPoint x: 748, endPoint y: 370, distance: 210.1
click at [727, 430] on div "missing alt attributes 0 You have no missing <img> alt attributes What does thi…" at bounding box center [856, 498] width 267 height 135
click at [753, 430] on div "missing alt attributes 0 You have no missing <img> alt attributes What does thi…" at bounding box center [856, 498] width 267 height 135
drag, startPoint x: 749, startPoint y: 539, endPoint x: 928, endPoint y: 555, distance: 179.7
click at [888, 602] on div "missing images 0 You have no missing images These are missing images on your we…" at bounding box center [856, 664] width 267 height 126
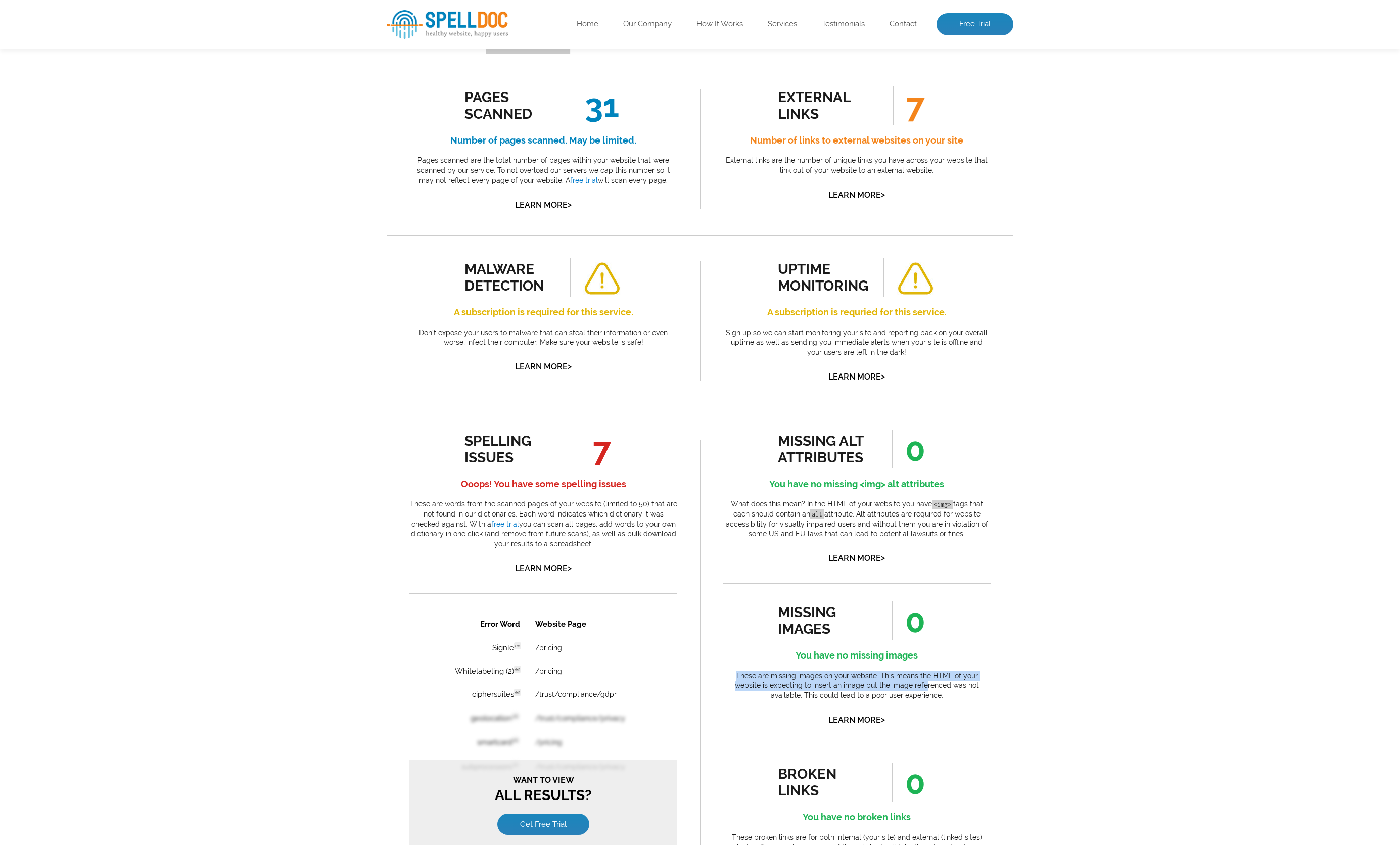
scroll to position [479, 0]
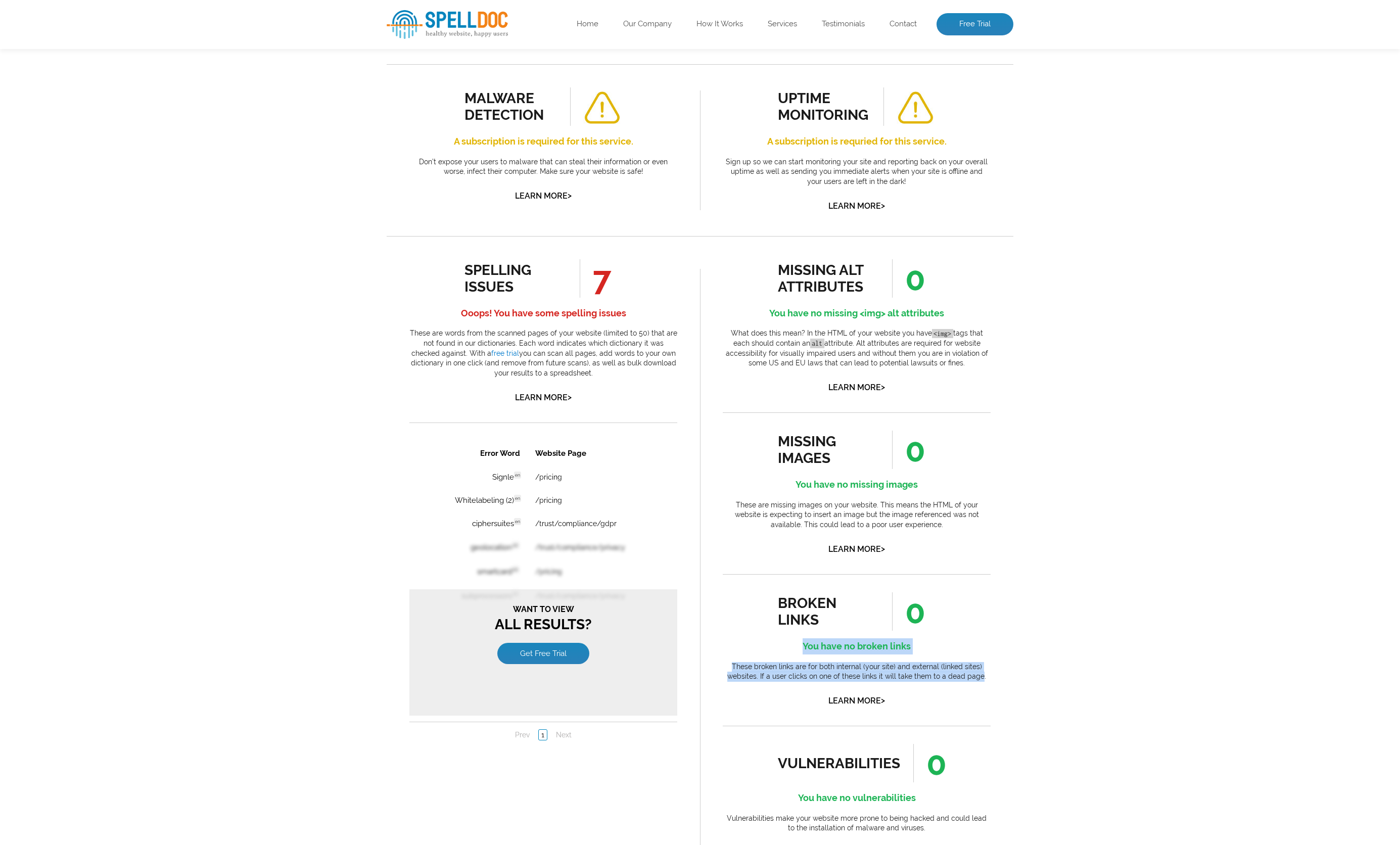
drag, startPoint x: 981, startPoint y: 552, endPoint x: 747, endPoint y: 525, distance: 235.6
click at [747, 592] on div "broken links 0 You have no broken links These broken links are for both interna…" at bounding box center [856, 650] width 267 height 116
click at [747, 638] on h4 "You have no broken links" at bounding box center [856, 646] width 267 height 16
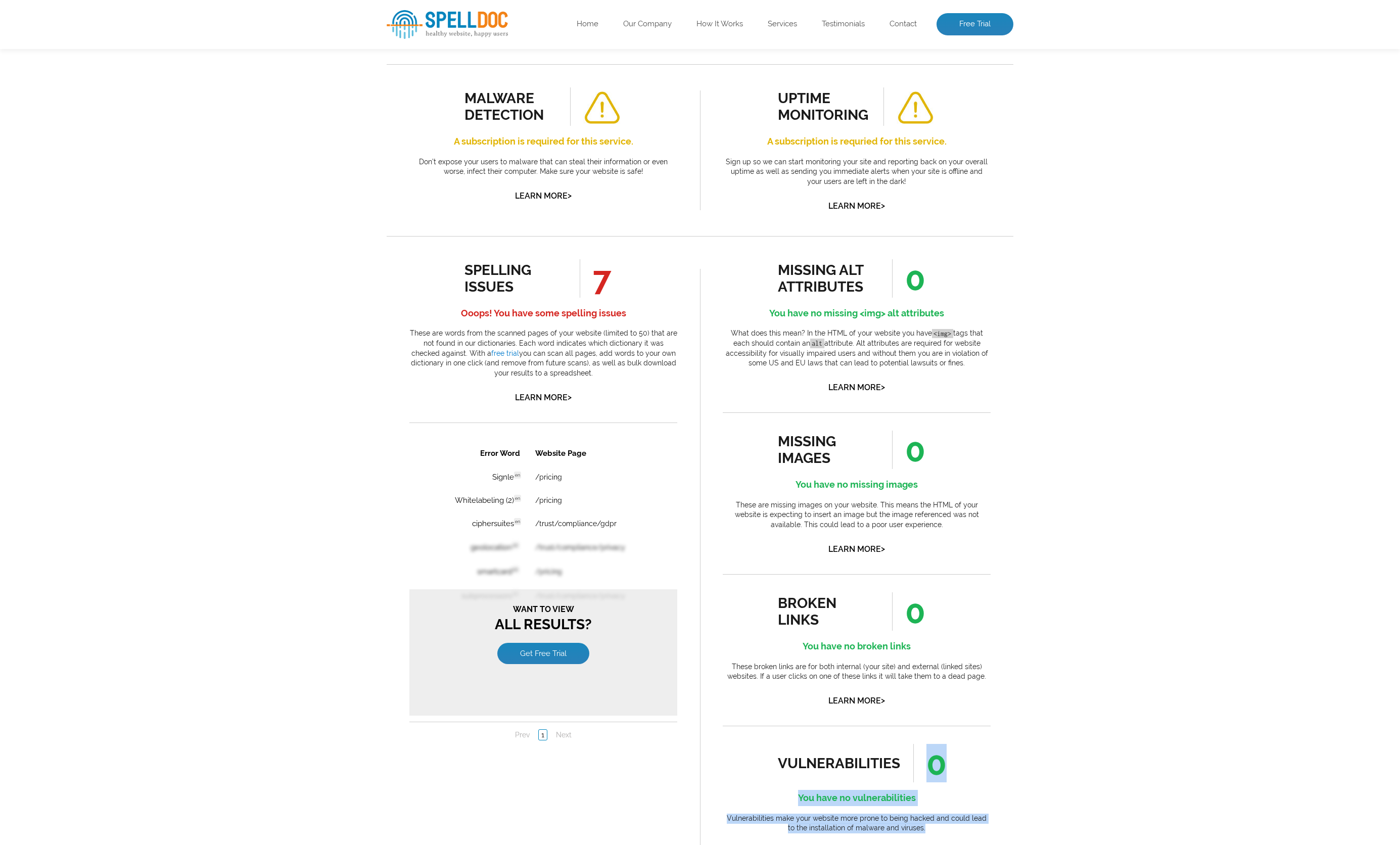
drag, startPoint x: 790, startPoint y: 654, endPoint x: 1004, endPoint y: 704, distance: 219.8
click at [1003, 704] on div "missing alt attributes 0 You have no missing <img> alt attributes What does thi…" at bounding box center [856, 559] width 314 height 647
click at [1006, 701] on div "missing alt attributes 0 You have no missing <img> alt attributes What does thi…" at bounding box center [856, 559] width 314 height 647
click at [1036, 562] on div "Pages Scanned 31 Number of pages scanned. May be limited. Pages scanned are the…" at bounding box center [700, 388] width 1400 height 1051
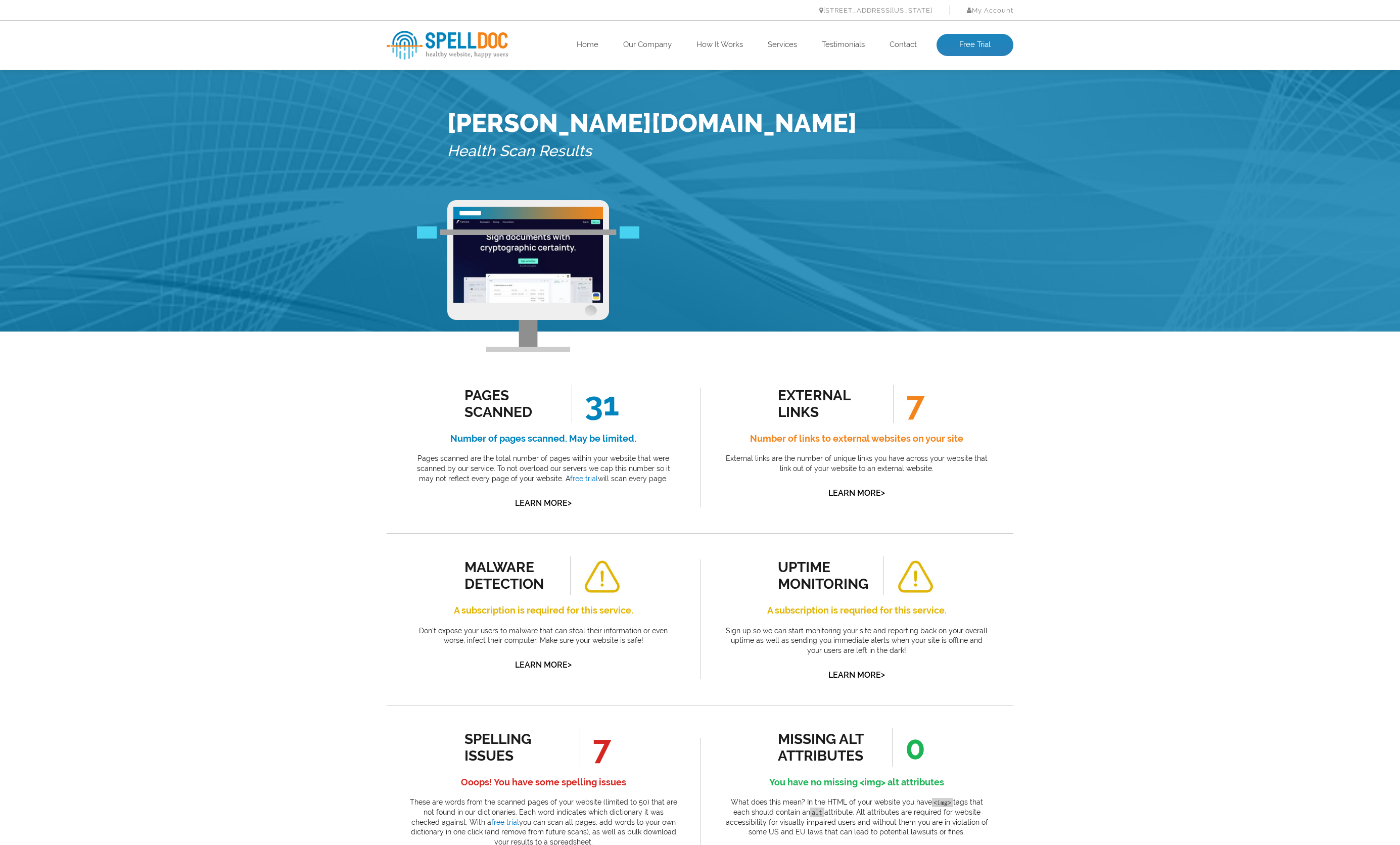
scroll to position [15, 0]
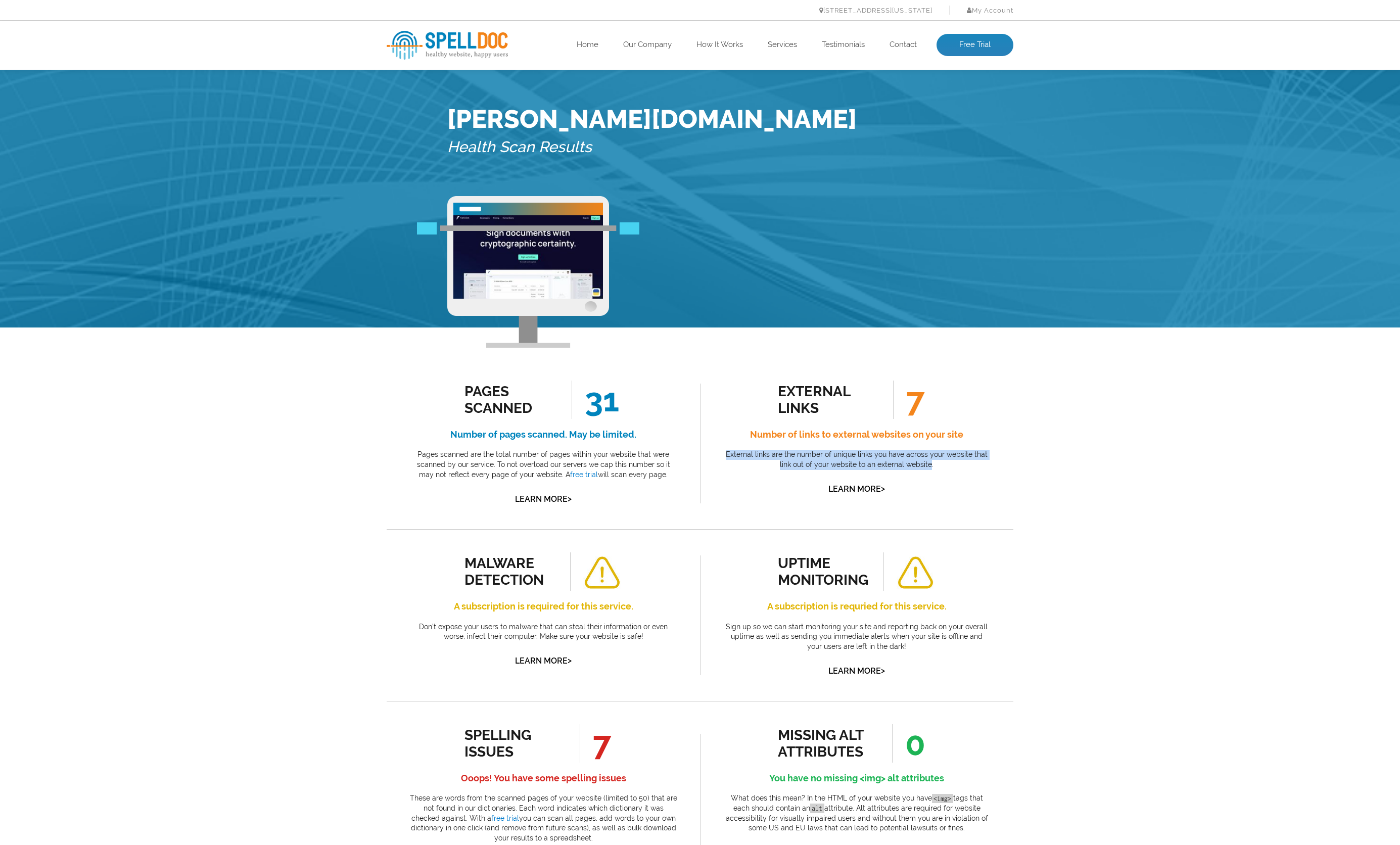
drag, startPoint x: 761, startPoint y: 326, endPoint x: 949, endPoint y: 342, distance: 188.7
click at [949, 450] on p "External links are the number of unique links you have across your website that…" at bounding box center [856, 459] width 267 height 20
drag, startPoint x: 939, startPoint y: 339, endPoint x: 733, endPoint y: 301, distance: 209.5
click at [733, 381] on div "external links 7 Number of links to external websites on your site External lin…" at bounding box center [856, 438] width 267 height 116
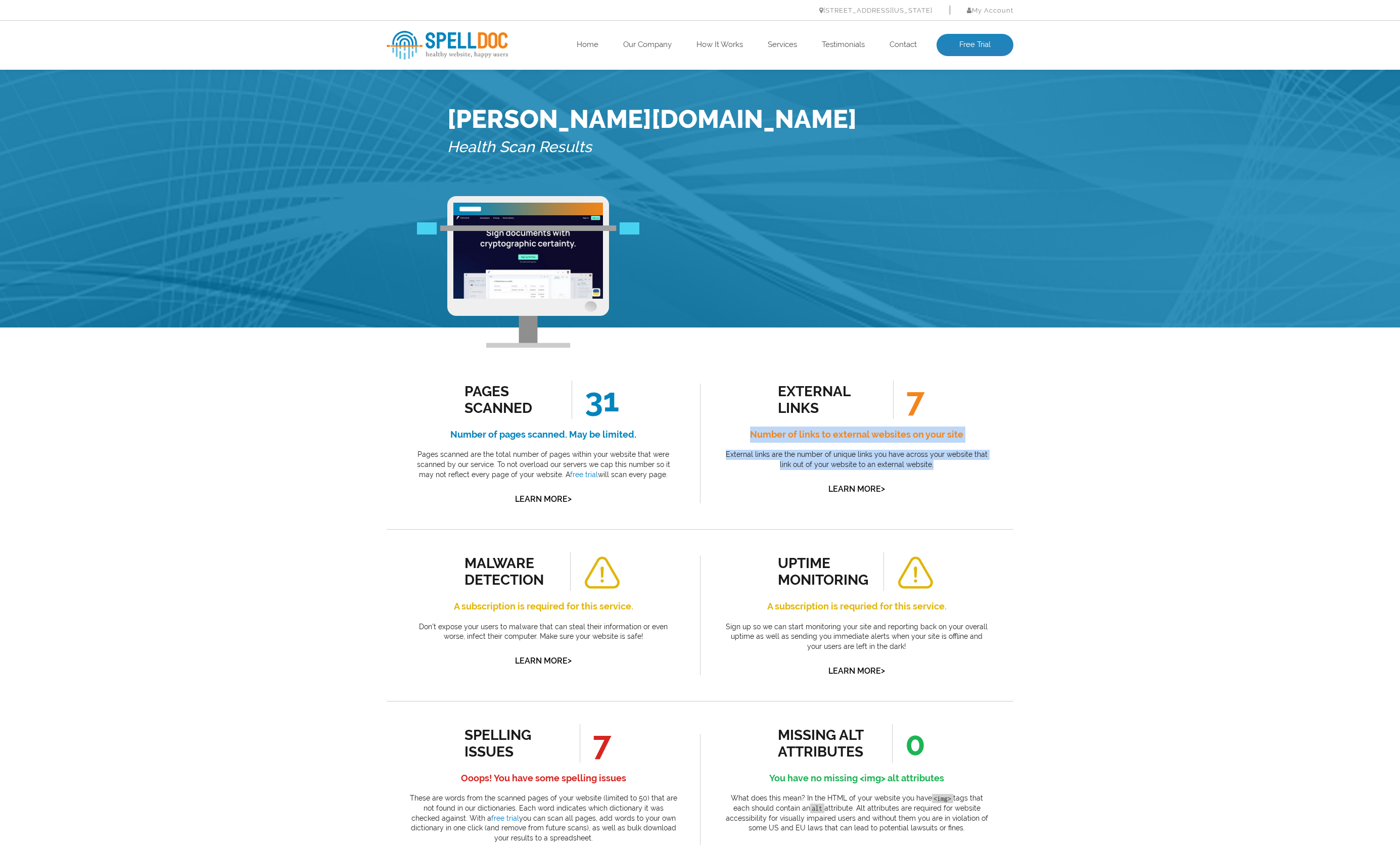
click at [733, 427] on h4 "Number of links to external websites on your site" at bounding box center [856, 434] width 267 height 16
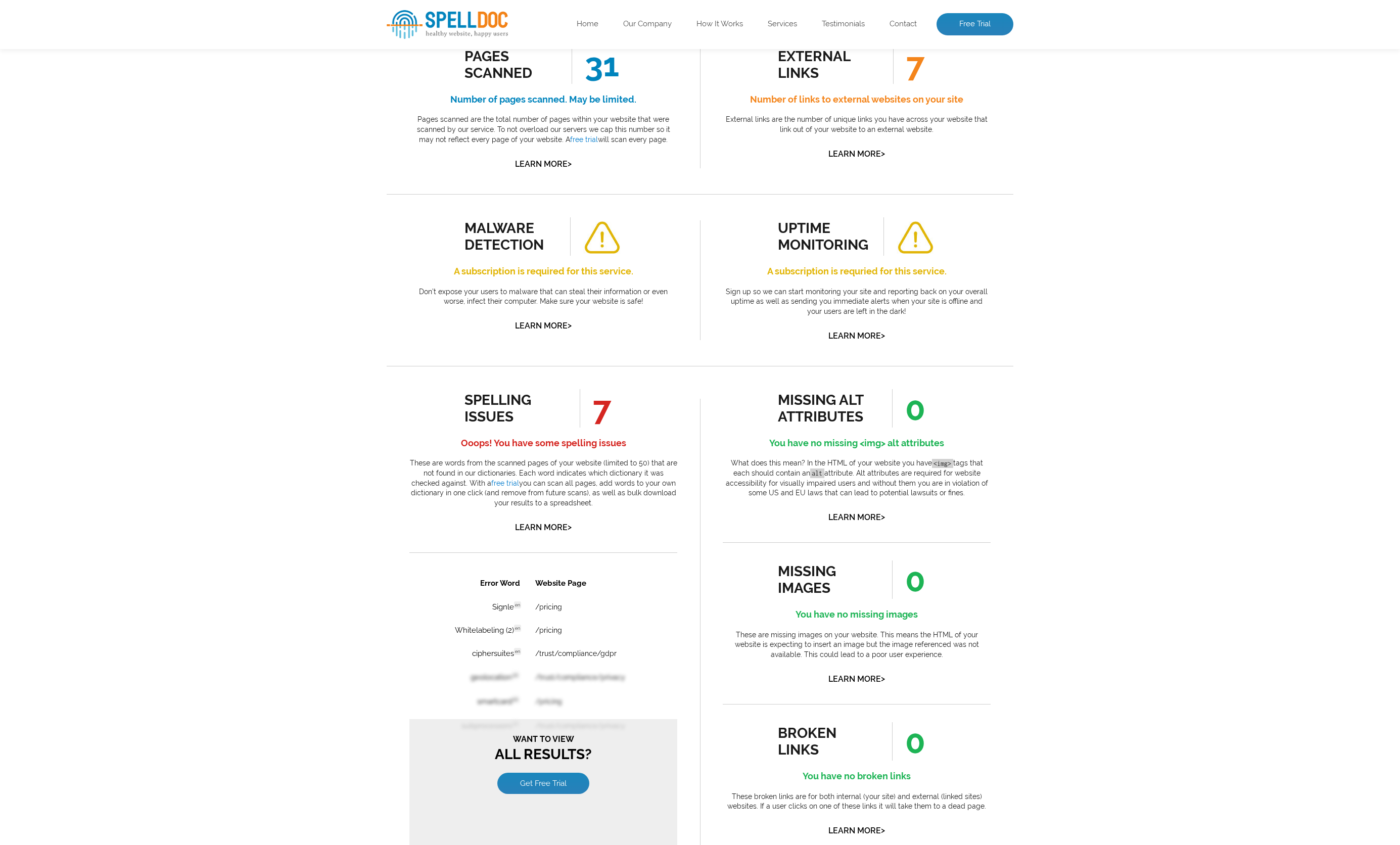
scroll to position [370, 0]
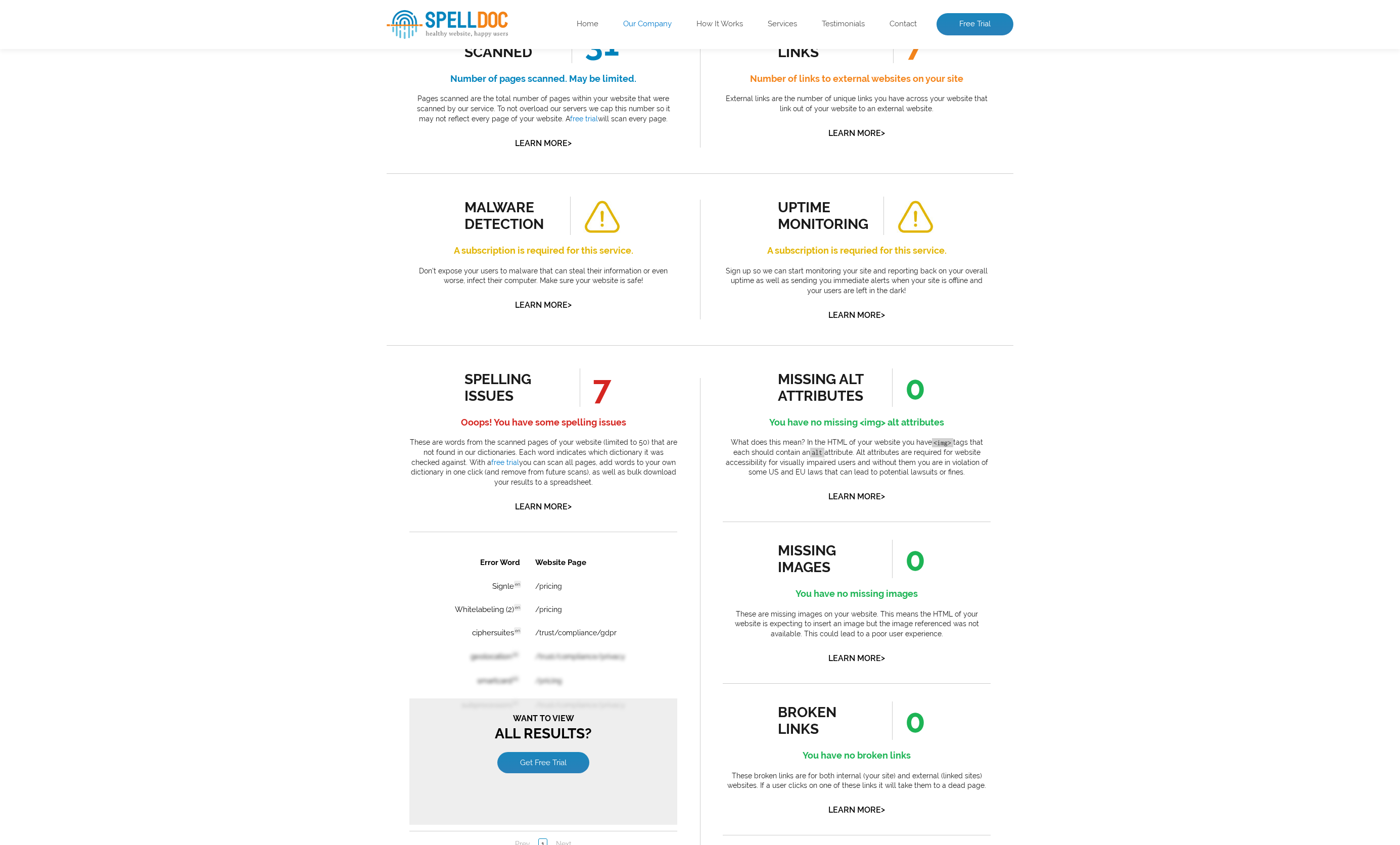
click at [628, 25] on link "Our Company" at bounding box center [647, 24] width 49 height 10
